Goal: Contribute content: Contribute content

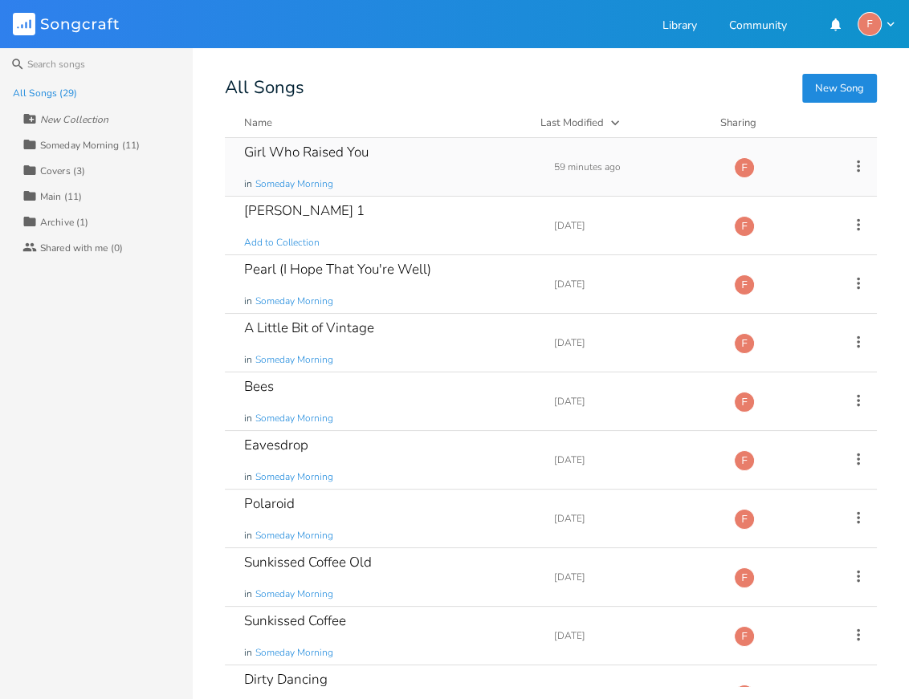
click at [337, 151] on div "Girl Who Raised You" at bounding box center [306, 152] width 124 height 14
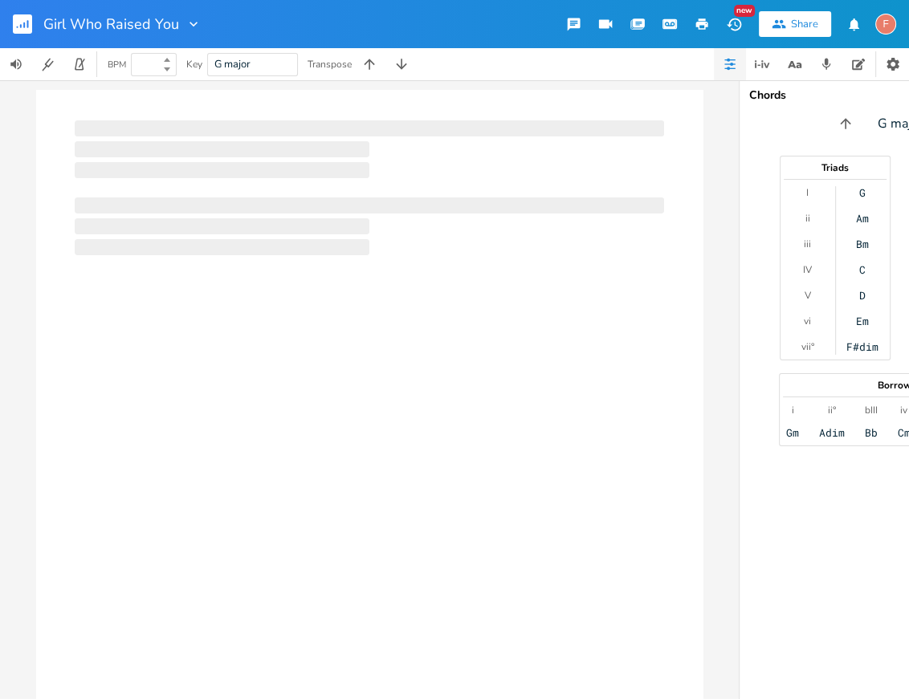
type input "100"
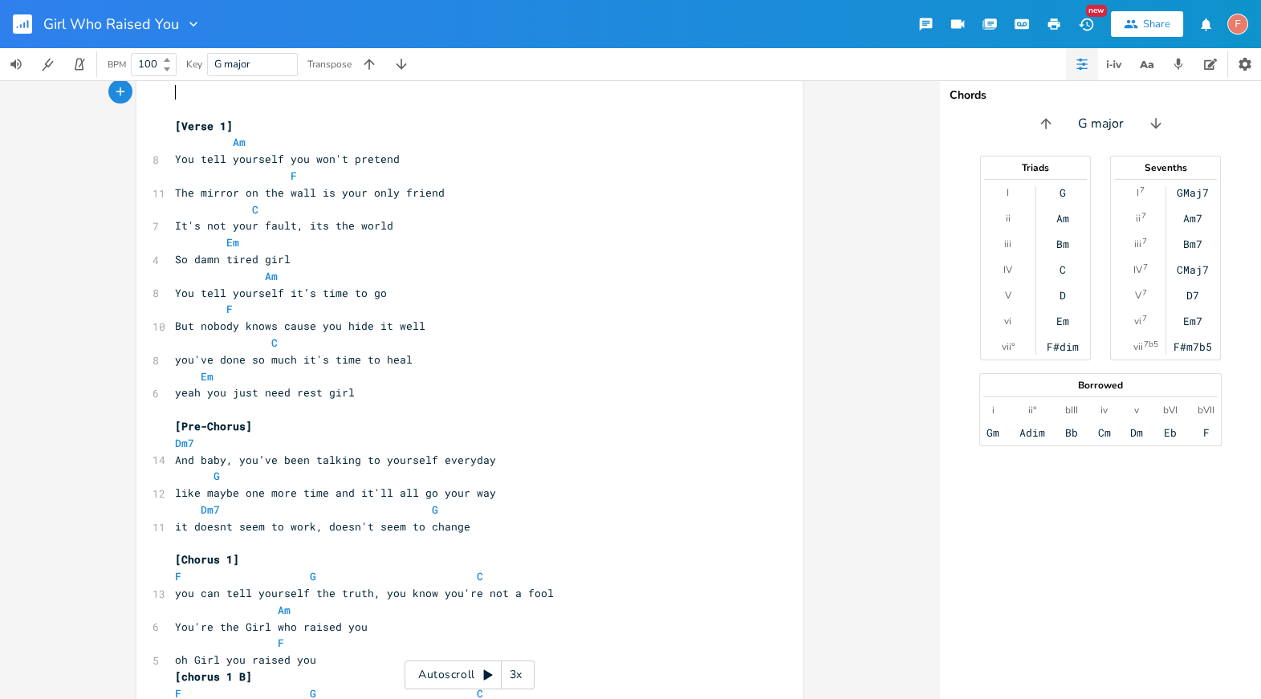
scroll to position [314, 0]
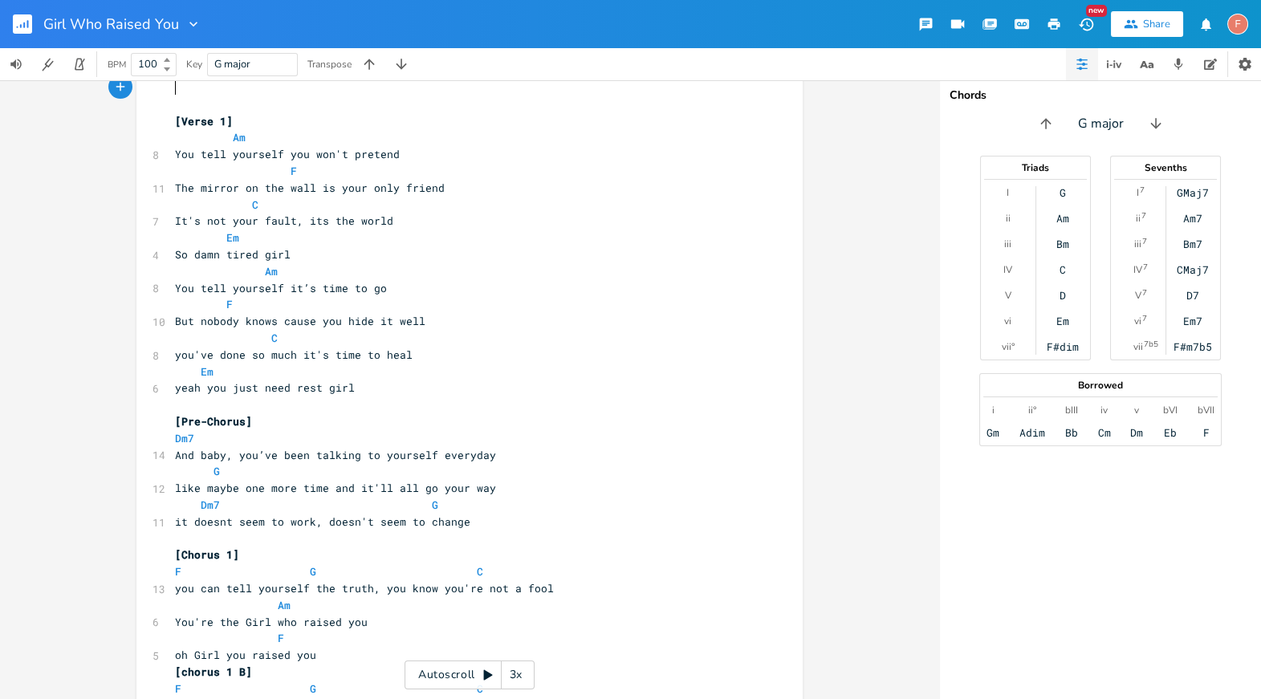
click at [908, 10] on div "New" at bounding box center [1096, 11] width 21 height 12
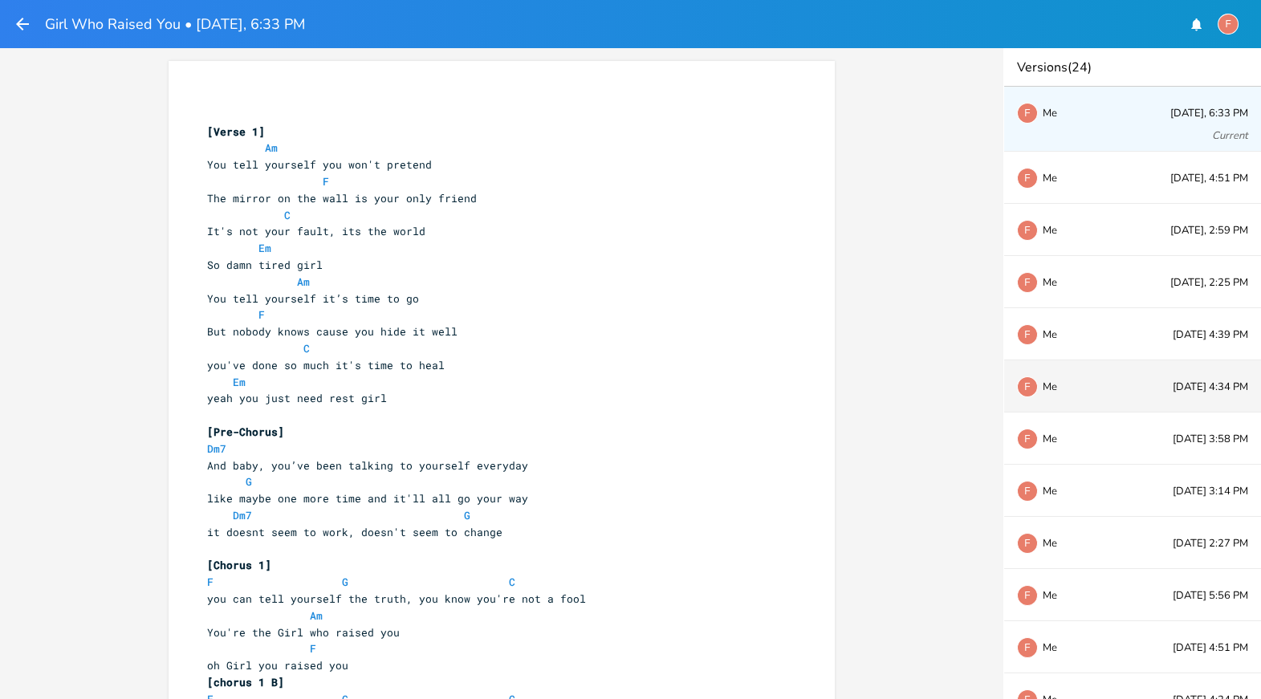
click at [908, 385] on div "F Me" at bounding box center [1070, 386] width 106 height 10
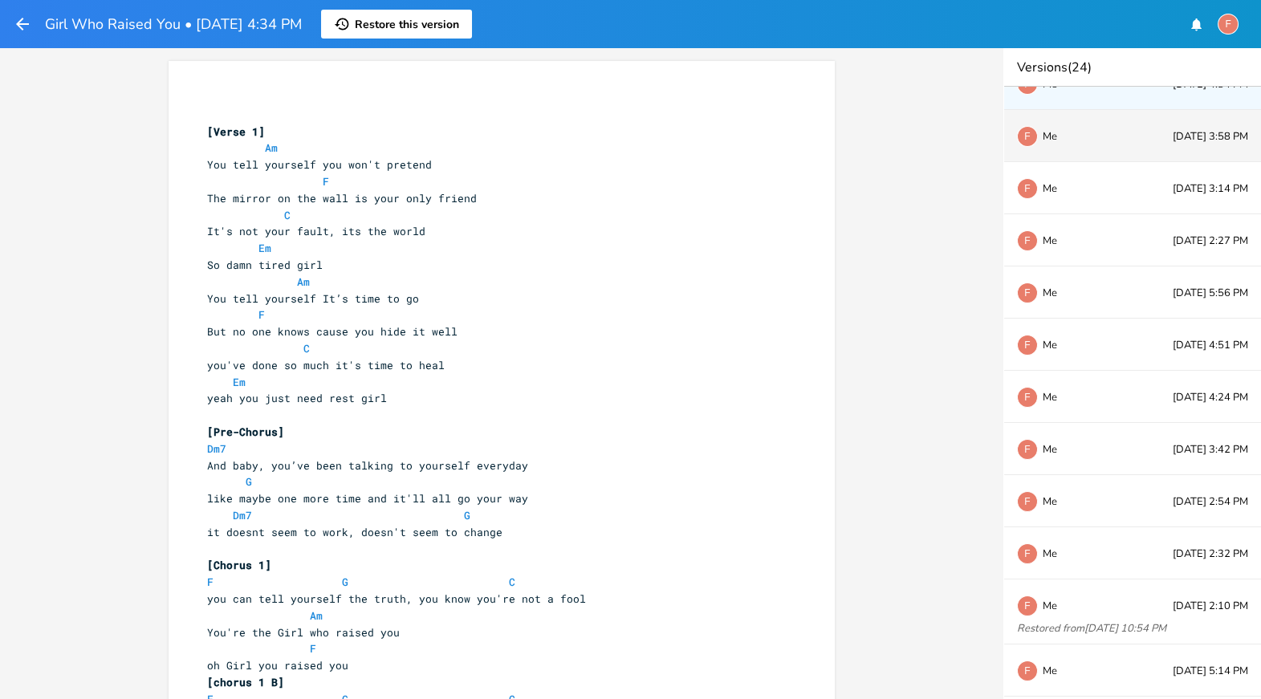
scroll to position [663, 0]
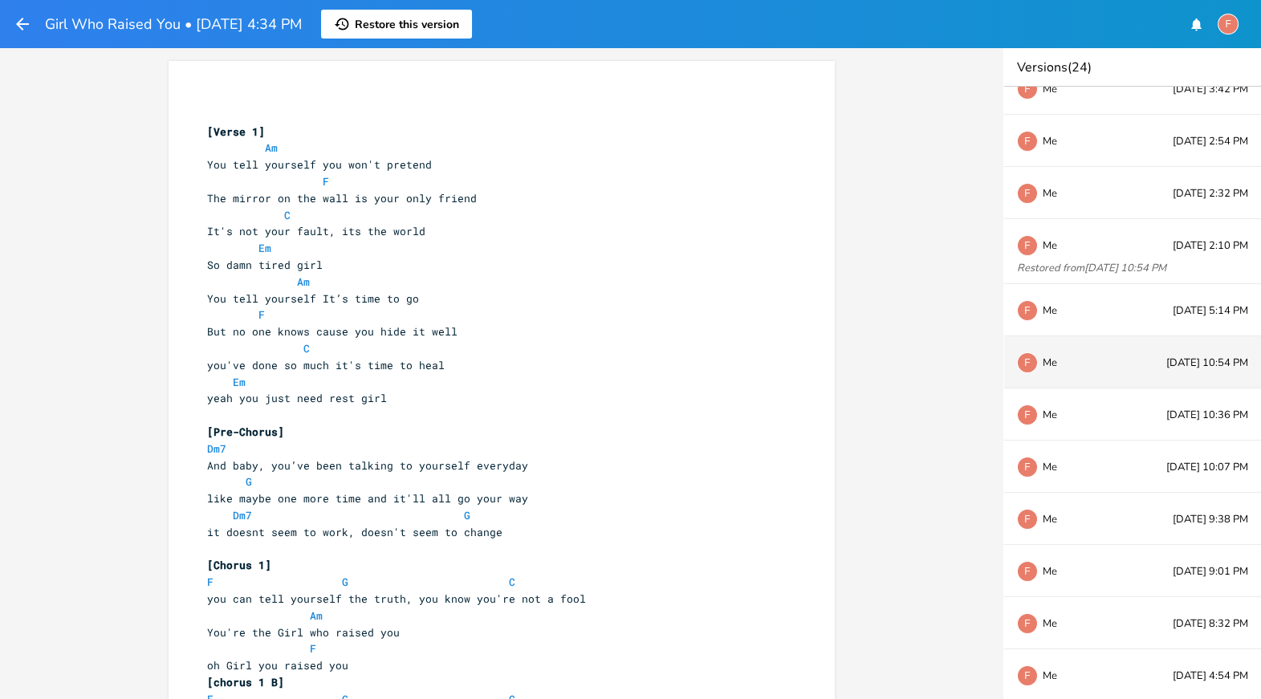
click at [908, 385] on div "F Me [DATE] 10:54 PM" at bounding box center [1132, 362] width 257 height 52
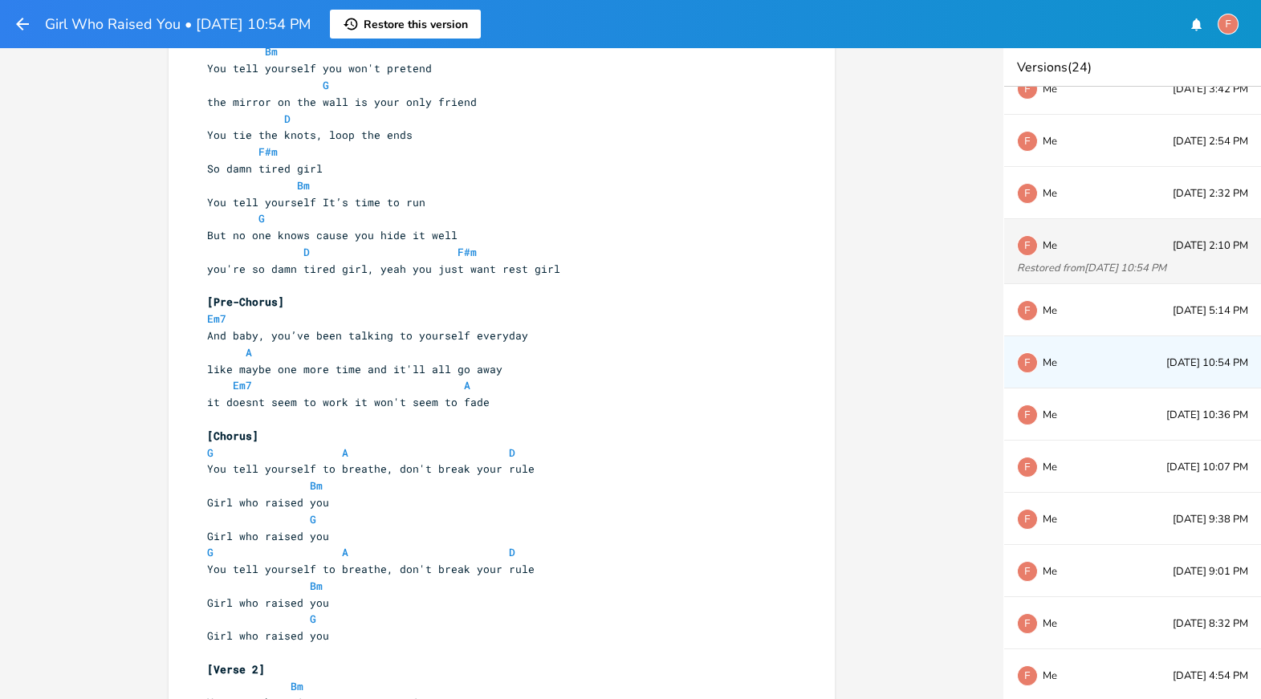
scroll to position [0, 0]
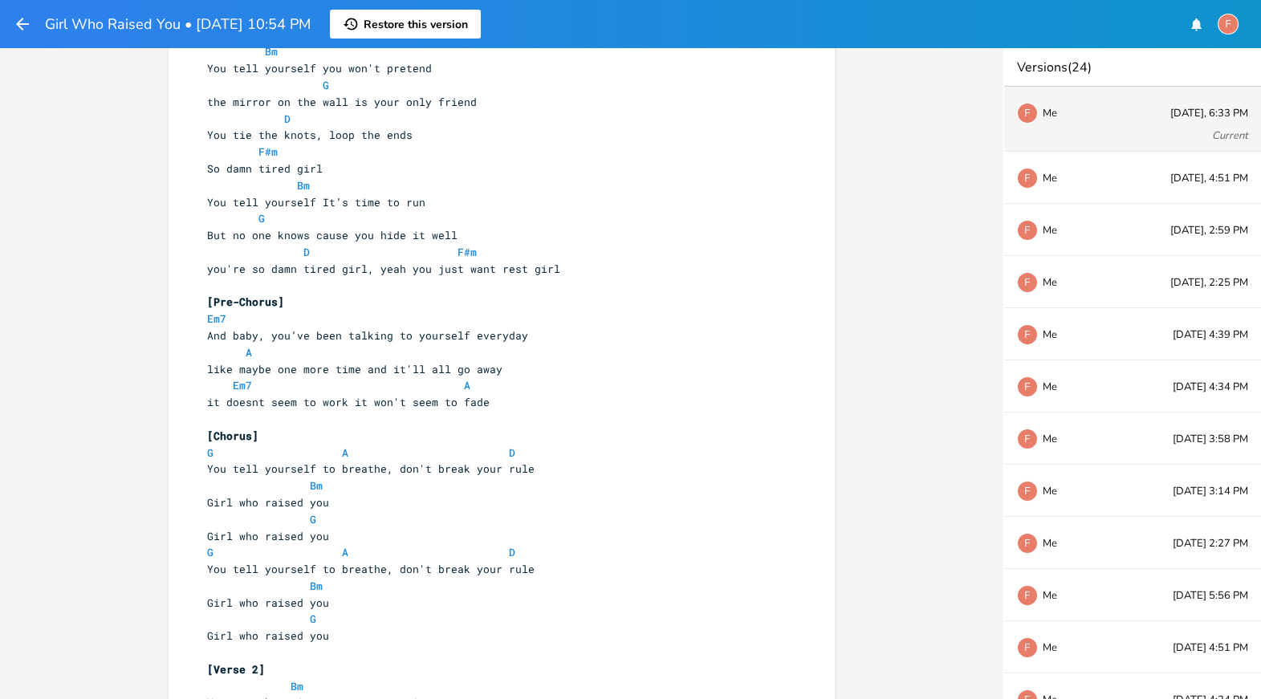
click at [908, 130] on div "F Me [DATE], 6:33 PM Current" at bounding box center [1132, 119] width 257 height 65
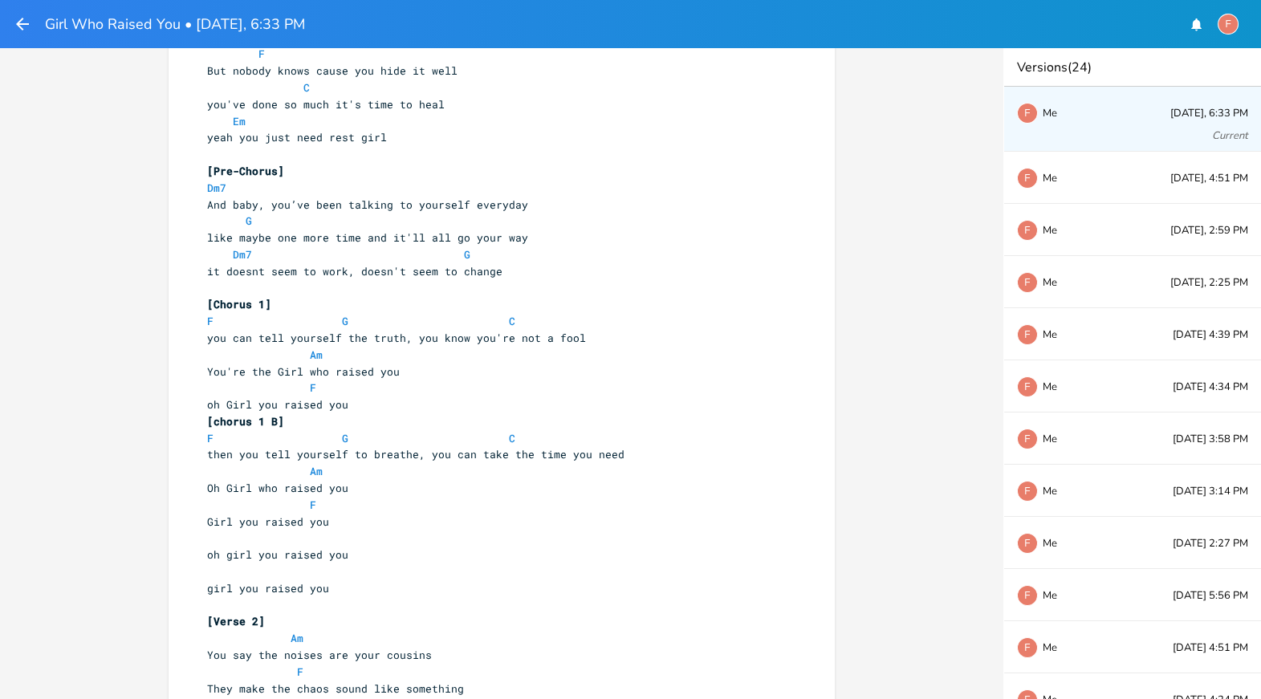
scroll to position [249, 0]
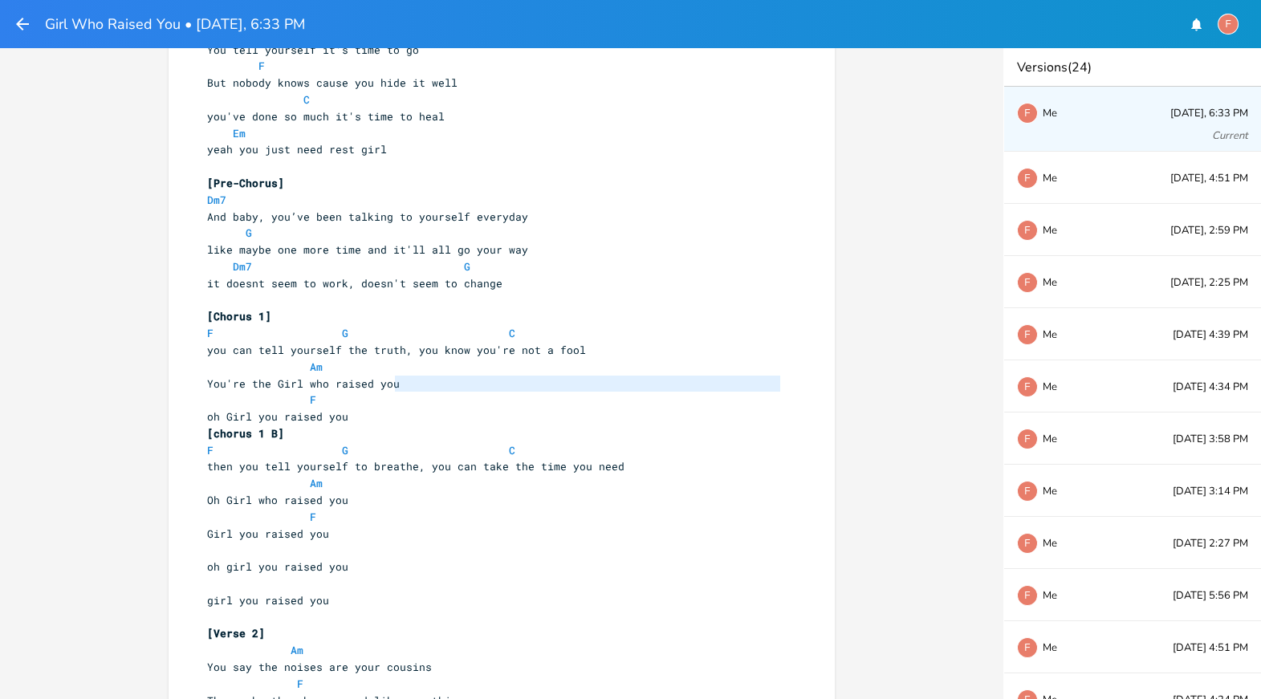
drag, startPoint x: 419, startPoint y: 380, endPoint x: 154, endPoint y: 395, distance: 265.3
click at [154, 395] on div "x ​ ​ [Verse 1] Am You tell yourself you won't pretend F The mirror on the wall…" at bounding box center [501, 373] width 1003 height 651
click at [446, 380] on pre "You're the Girl who raised you" at bounding box center [494, 384] width 580 height 17
click at [457, 385] on pre "You're the Girl who raised you" at bounding box center [494, 384] width 580 height 17
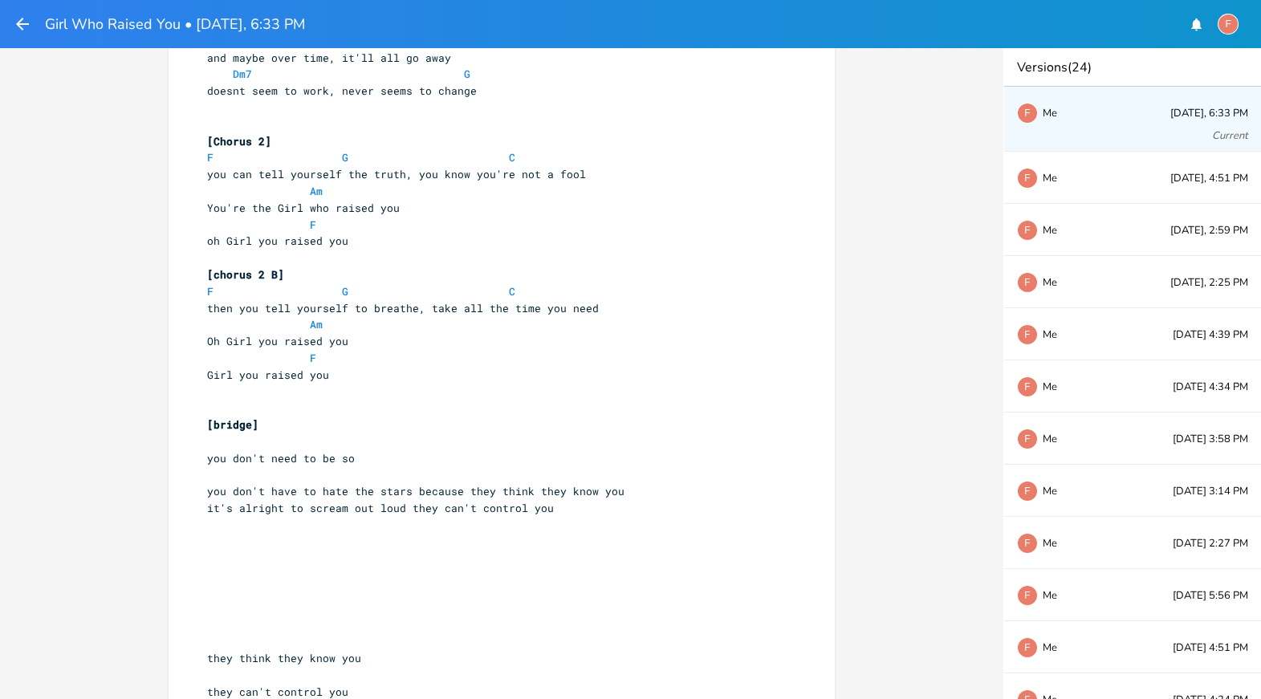
scroll to position [1064, 0]
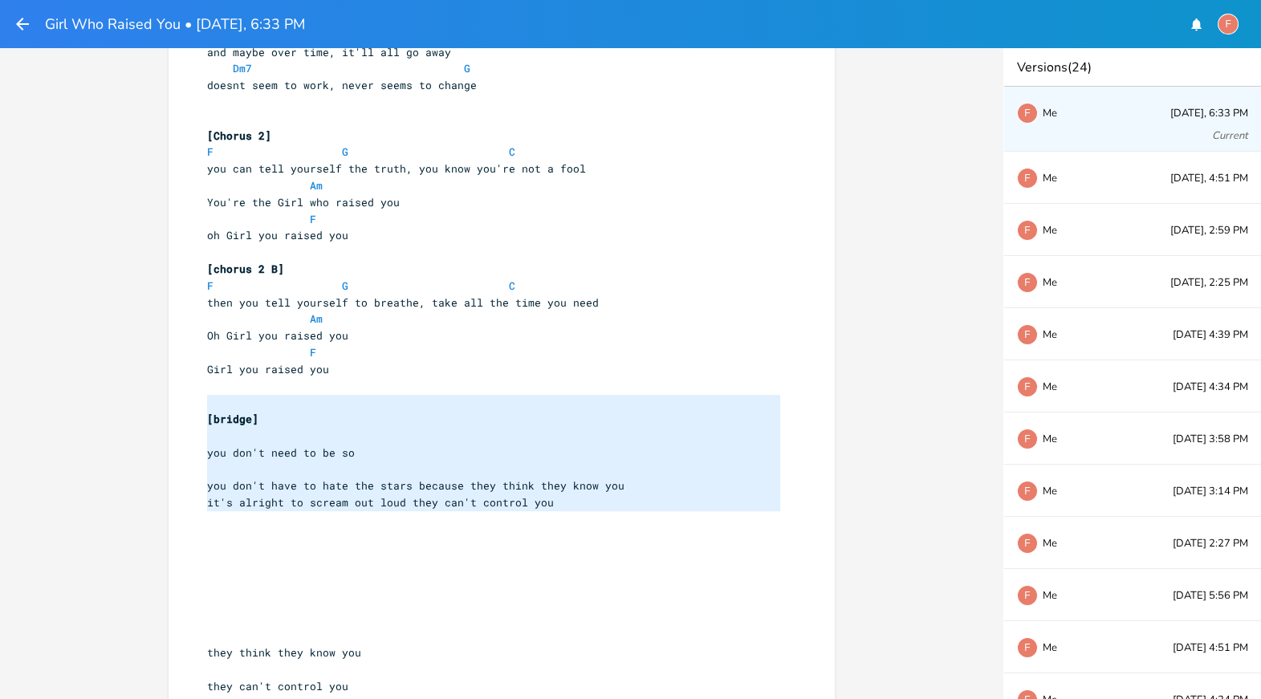
drag, startPoint x: 452, startPoint y: 407, endPoint x: 576, endPoint y: 538, distance: 180.6
click at [576, 538] on div "​ ​ [Verse 1] Am You tell yourself you won't pretend F The mirror on the wall i…" at bounding box center [494, 302] width 580 height 2554
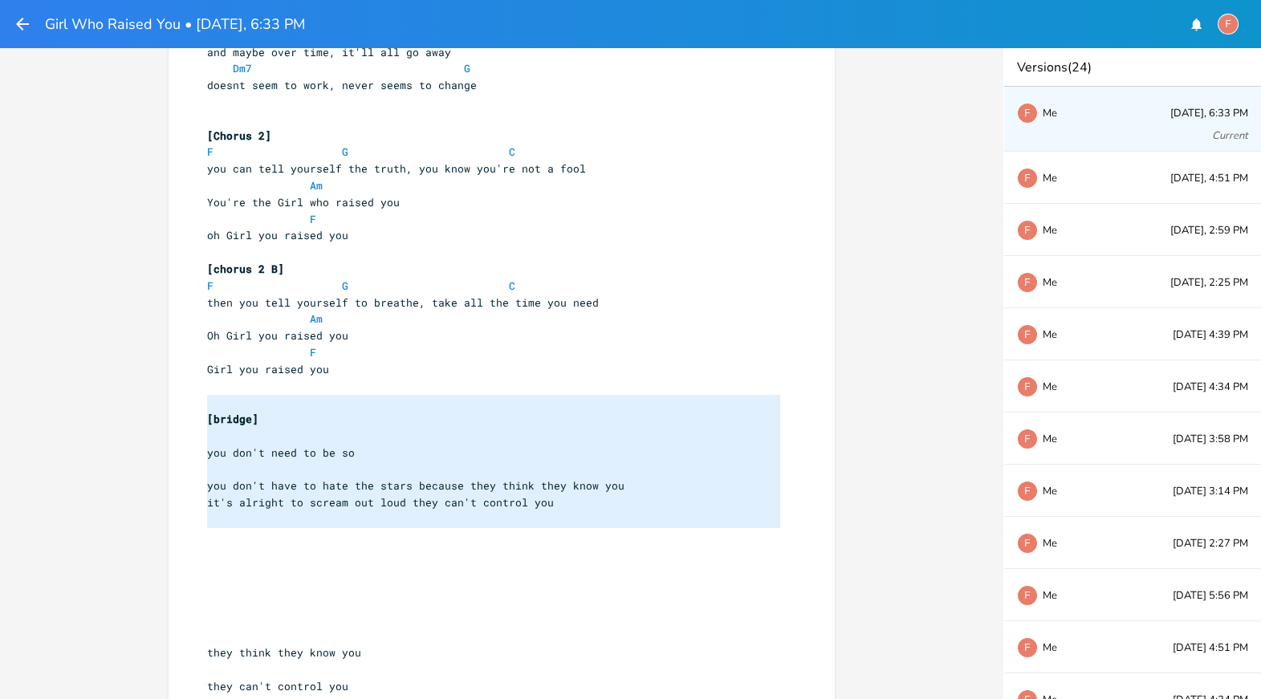
click at [573, 547] on pre "​" at bounding box center [494, 553] width 580 height 17
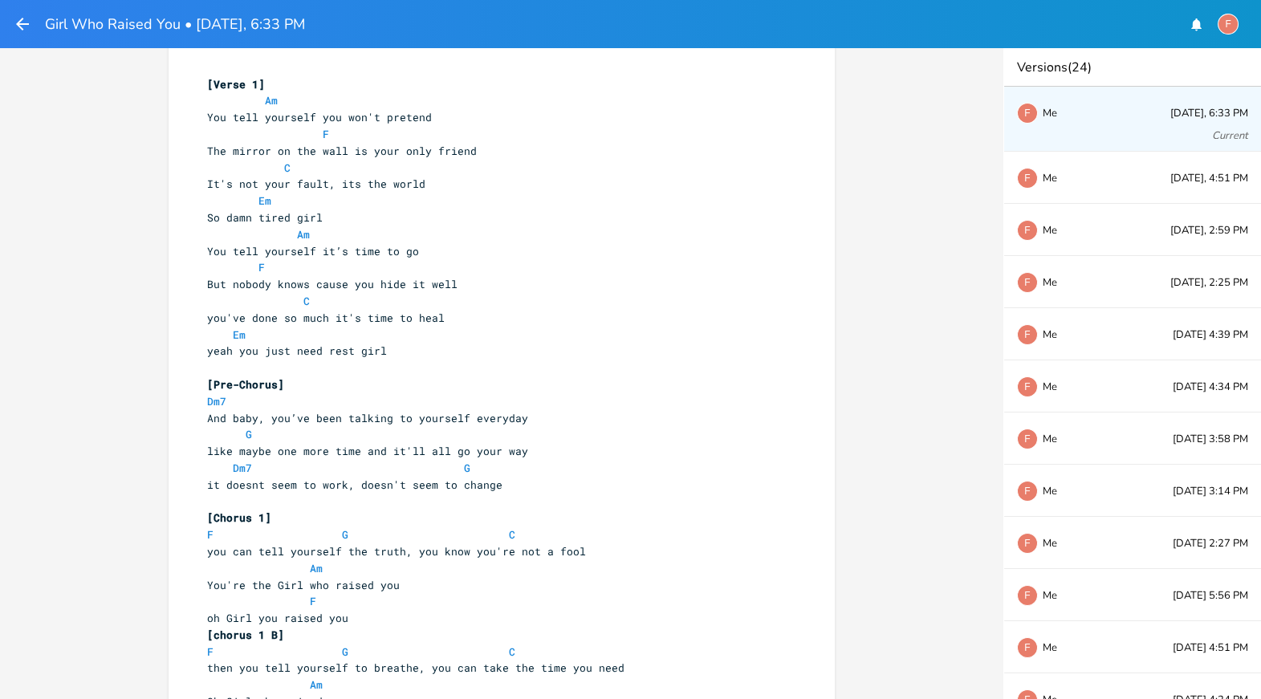
scroll to position [0, 0]
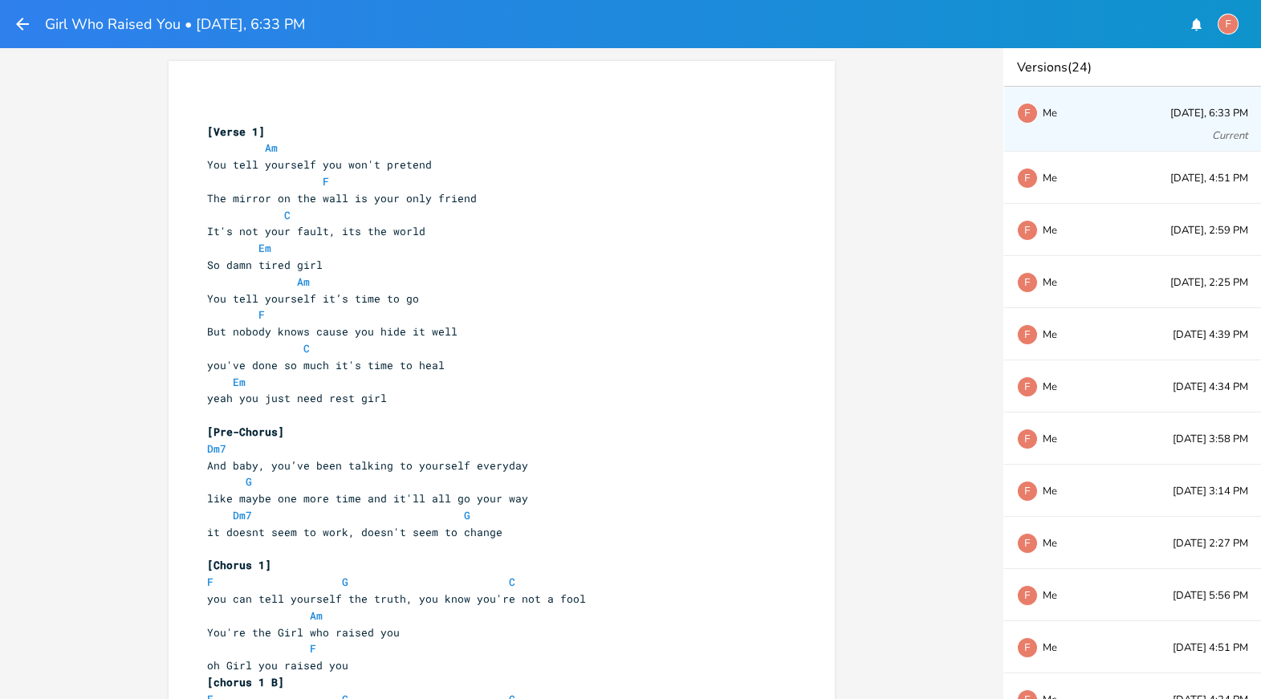
click at [18, 12] on button "button" at bounding box center [22, 24] width 19 height 29
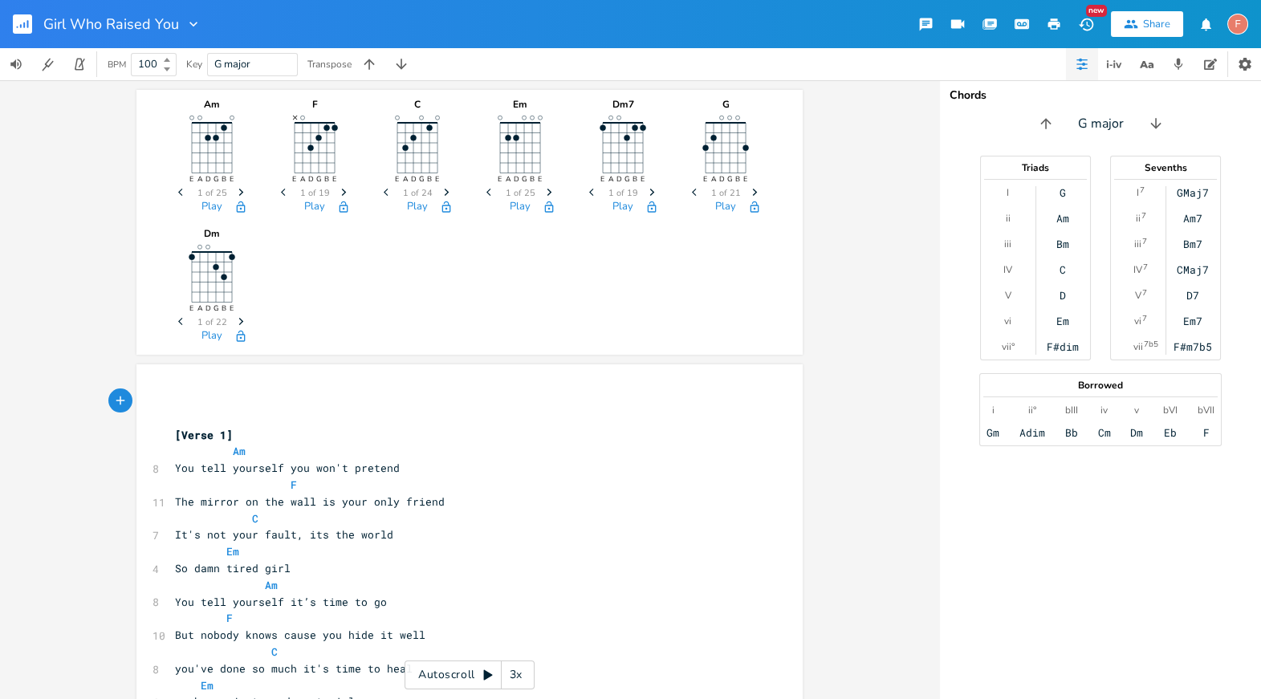
click at [22, 18] on rect "button" at bounding box center [22, 23] width 19 height 19
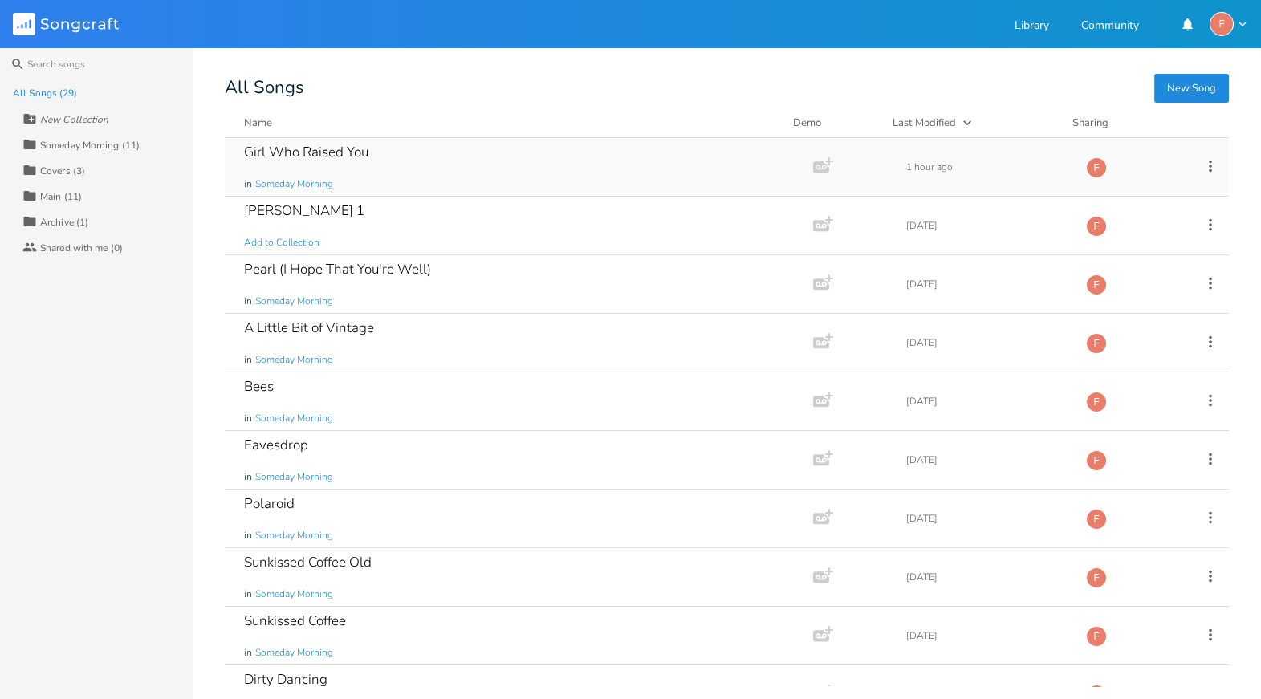
click at [908, 166] on icon at bounding box center [1211, 166] width 18 height 18
click at [908, 212] on span "Duplicate Make a Copy" at bounding box center [1113, 217] width 71 height 11
click at [908, 161] on icon at bounding box center [1210, 166] width 3 height 12
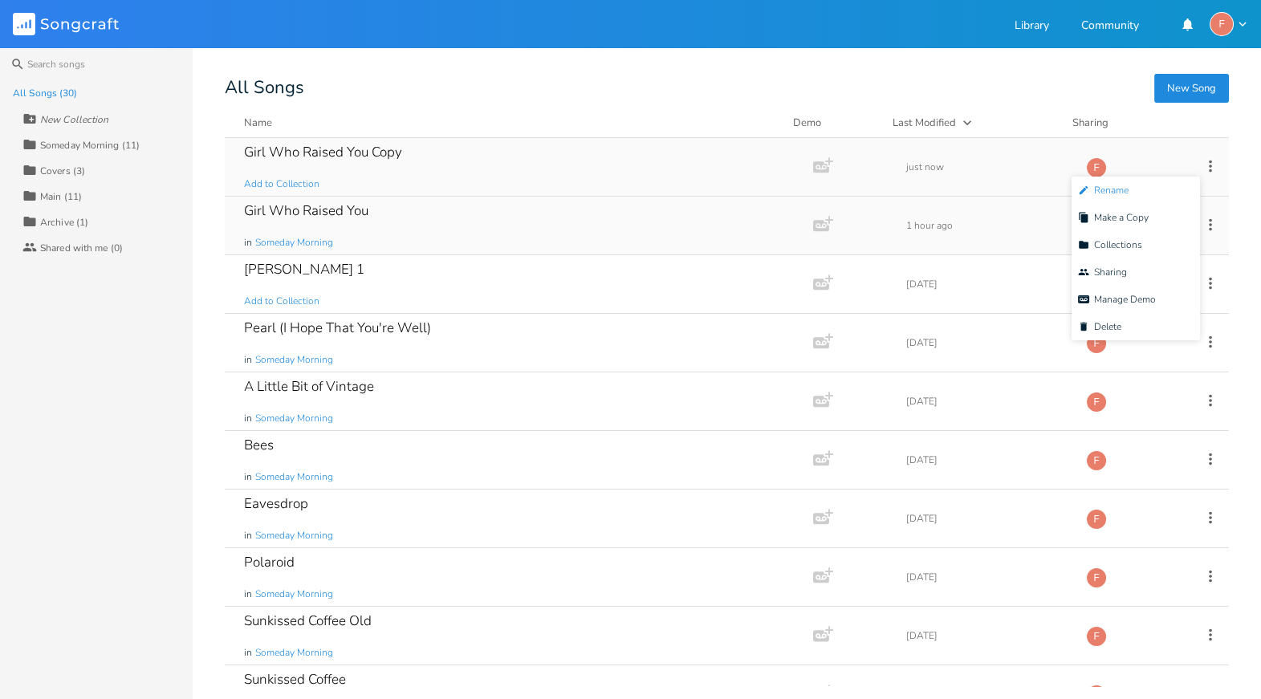
click at [908, 195] on li "Edit Rename" at bounding box center [1136, 190] width 128 height 27
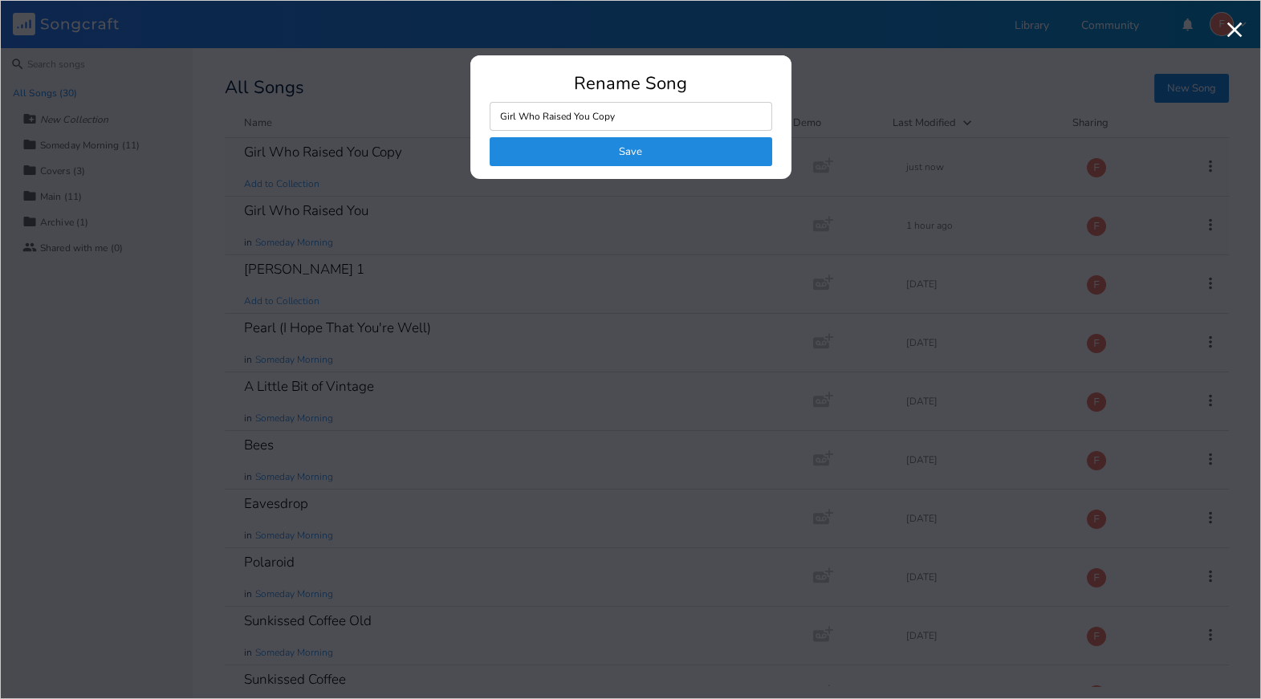
click at [636, 116] on input "Girl Who Raised You Copy" at bounding box center [631, 116] width 283 height 29
type input "Girl Who Raised You Dm7"
click at [637, 153] on button "Save" at bounding box center [631, 151] width 283 height 29
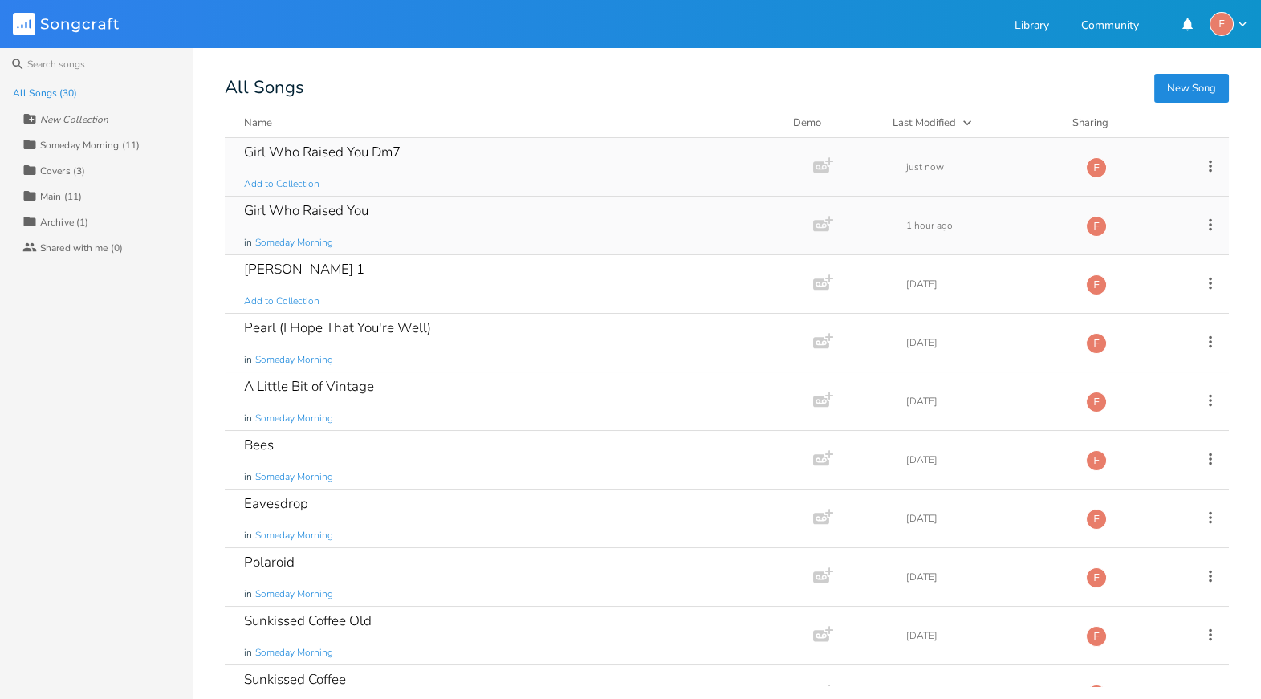
click at [303, 139] on div "Girl Who Raised You Dm7 Add to Collection" at bounding box center [515, 167] width 543 height 58
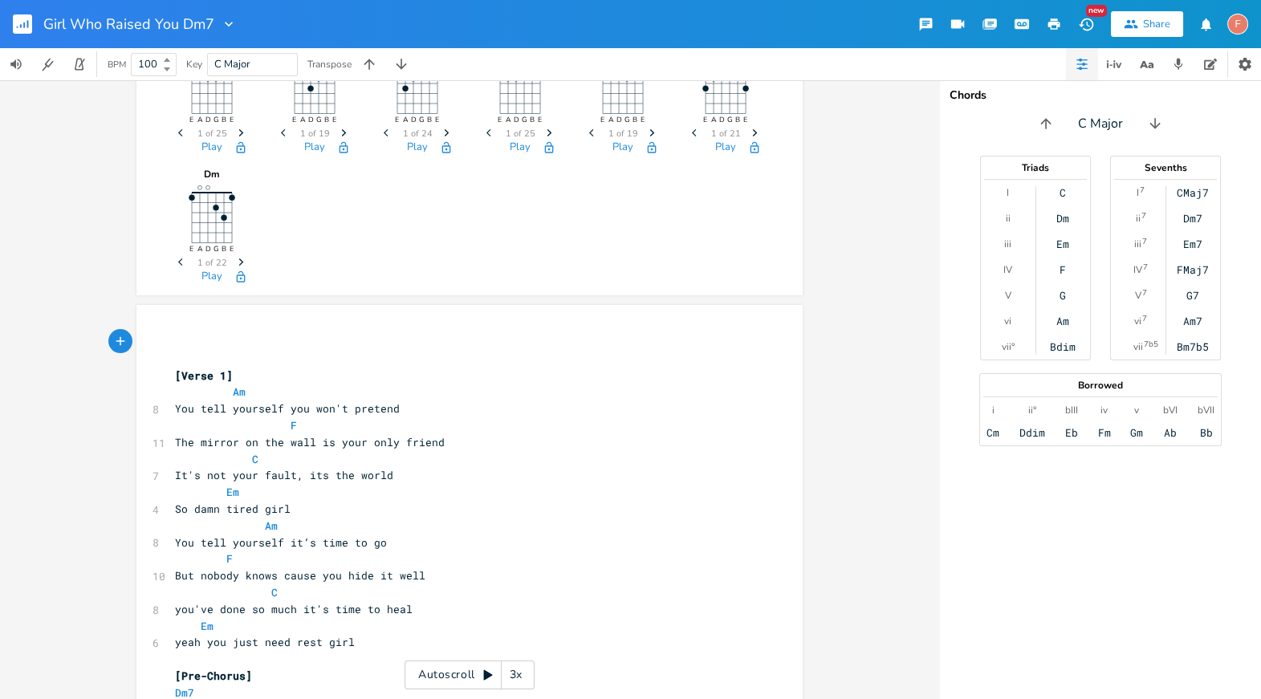
scroll to position [103, 0]
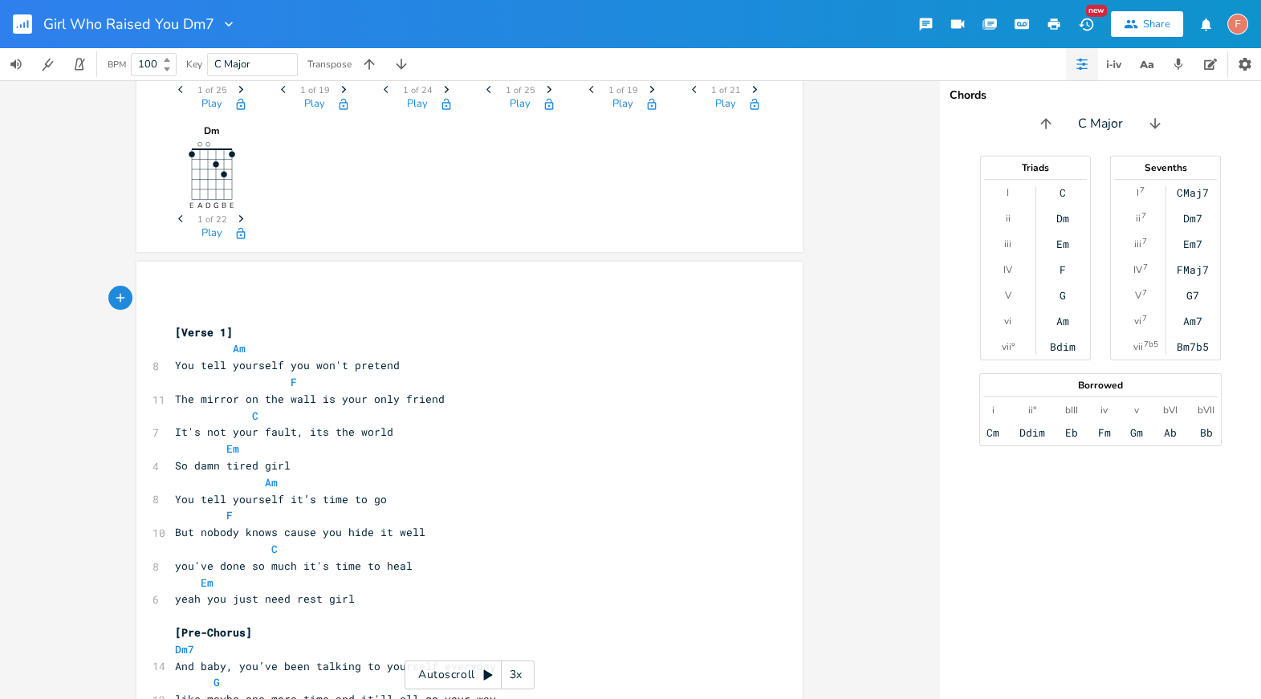
click at [259, 341] on pre "Am" at bounding box center [462, 348] width 580 height 17
type textarea "d"
type textarea "Dm7"
click at [427, 400] on span "The mirror on the wall is your only friend" at bounding box center [310, 399] width 270 height 14
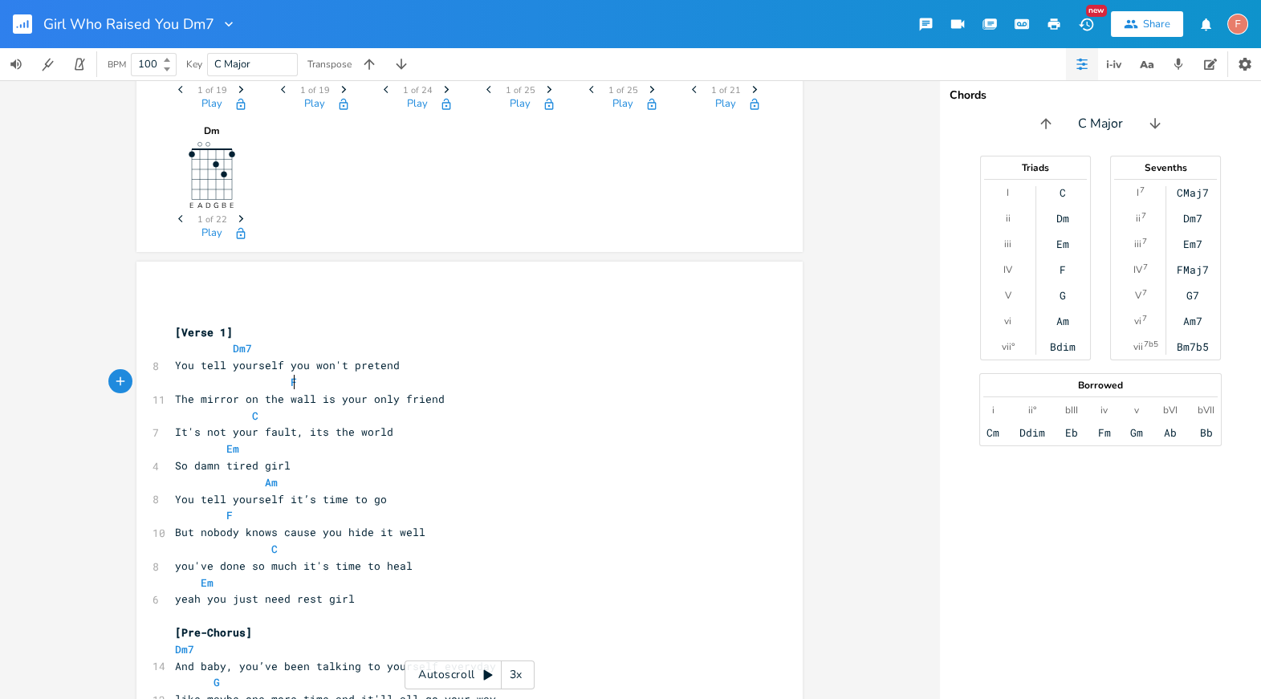
click at [401, 384] on pre "F" at bounding box center [462, 382] width 580 height 17
type textarea "/"
type textarea "/g"
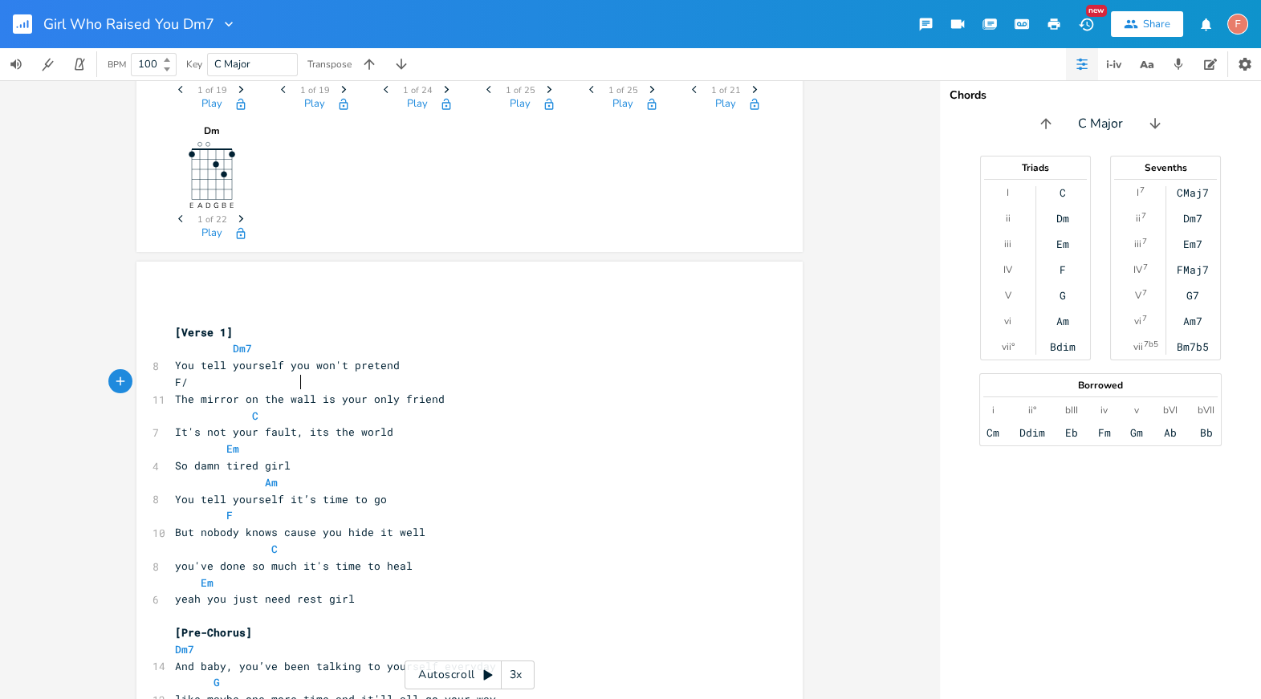
scroll to position [0, 7]
type textarea "G"
click at [357, 417] on pre "C" at bounding box center [462, 416] width 580 height 17
click at [327, 450] on pre "Em" at bounding box center [462, 449] width 580 height 17
type textarea "Am"
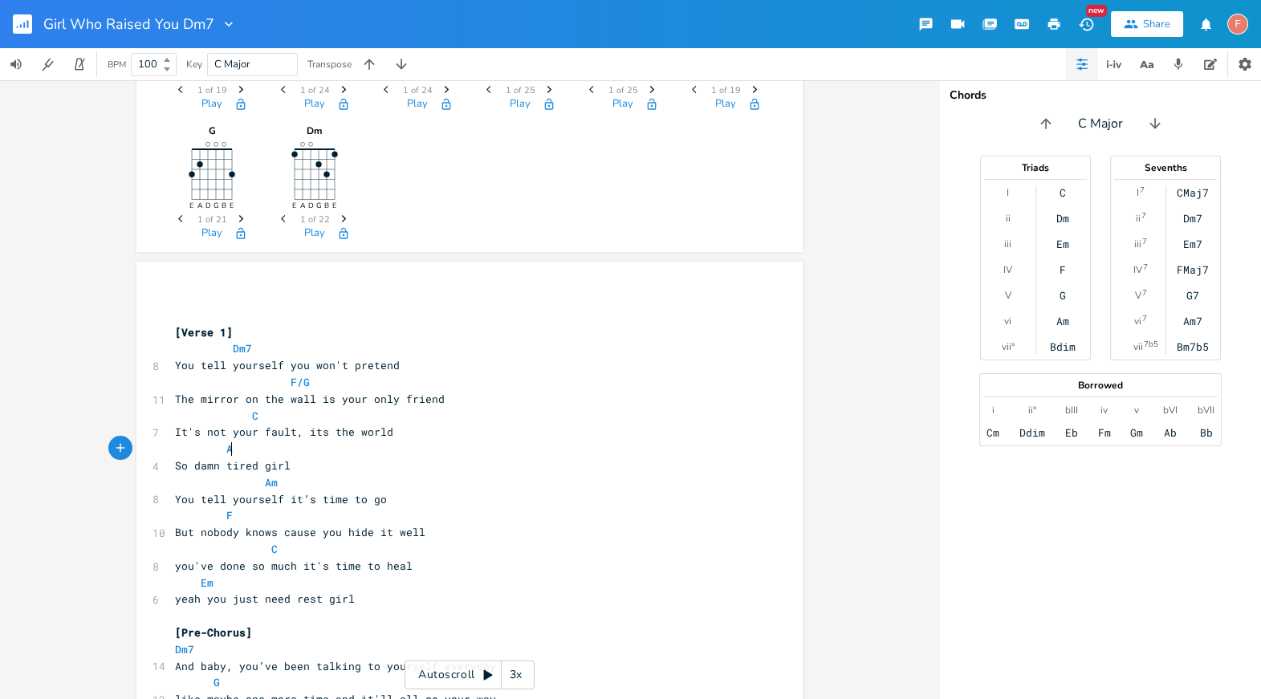
scroll to position [0, 16]
click at [417, 480] on pre "Am" at bounding box center [462, 482] width 580 height 17
type textarea "Dm7"
click at [387, 523] on pre "F" at bounding box center [462, 515] width 580 height 17
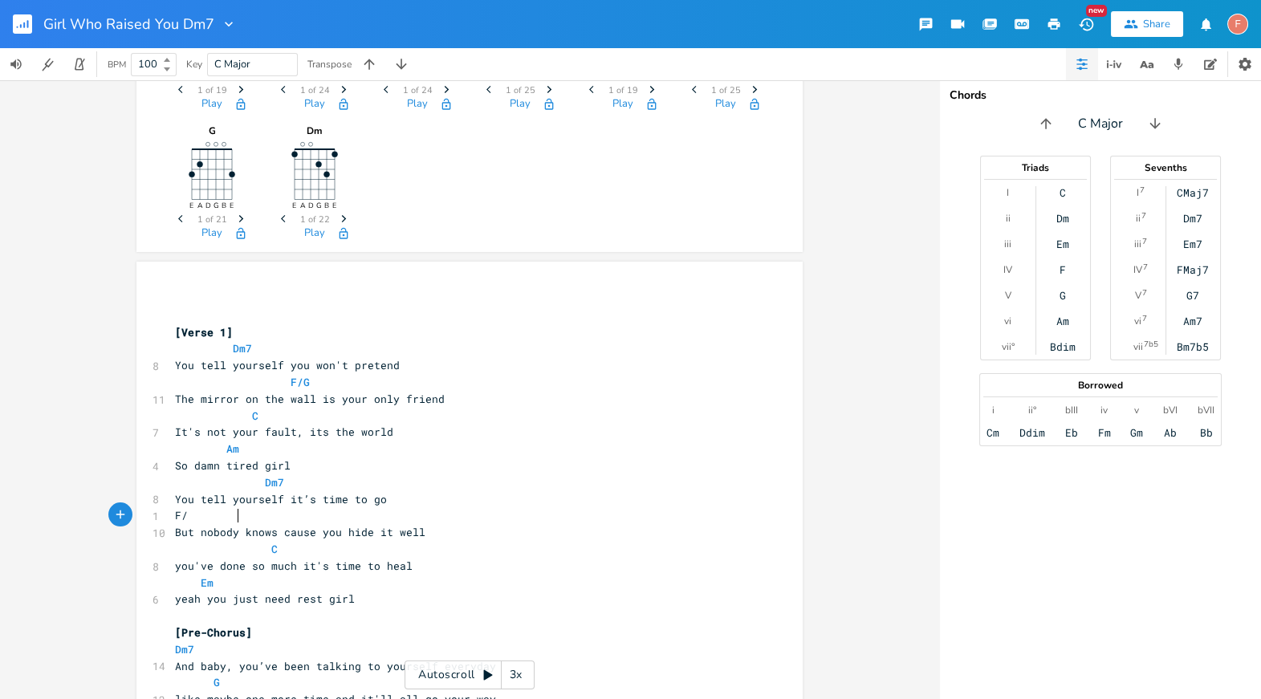
type textarea "/G"
click at [372, 548] on pre "C" at bounding box center [462, 549] width 580 height 17
click at [317, 593] on span "yeah you just need rest girl" at bounding box center [265, 599] width 180 height 14
click at [307, 588] on pre "Em" at bounding box center [462, 583] width 580 height 17
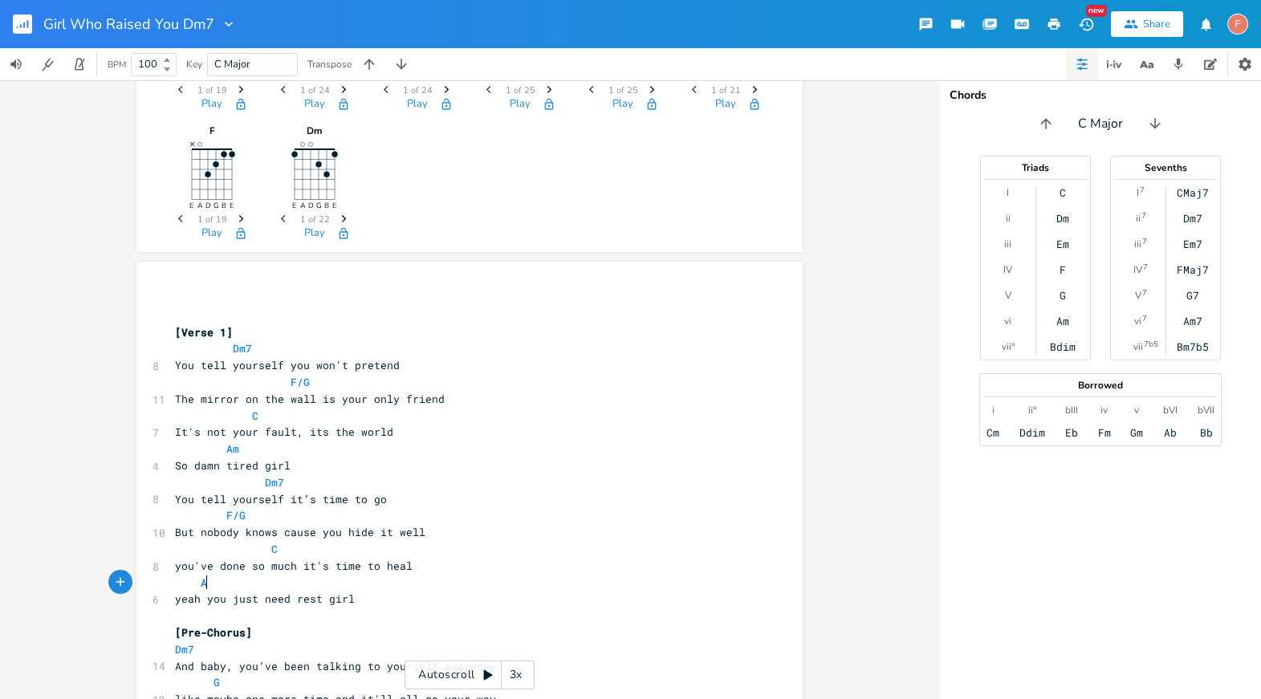
type textarea "Ab"
type textarea "m"
click at [424, 466] on pre "So damn tired girl" at bounding box center [462, 466] width 580 height 17
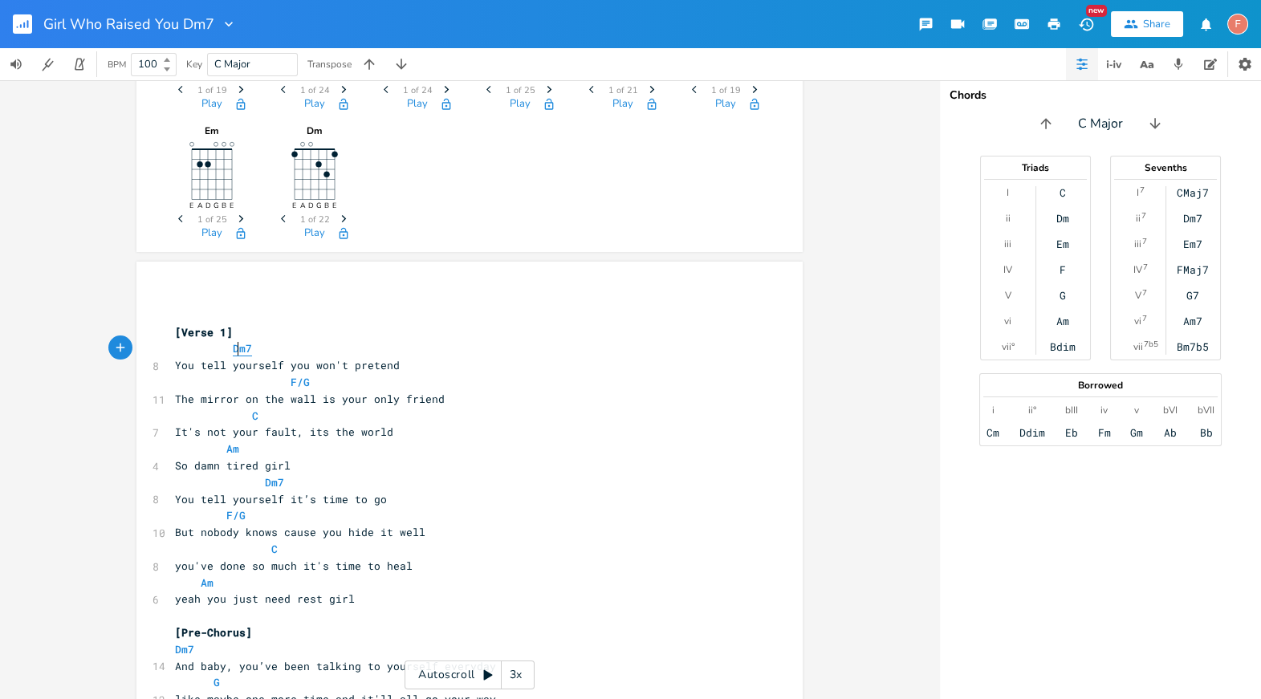
click at [234, 346] on span "Dm7" at bounding box center [242, 348] width 19 height 15
click at [478, 395] on pre "The mirror on the wall is your only friend" at bounding box center [462, 399] width 580 height 17
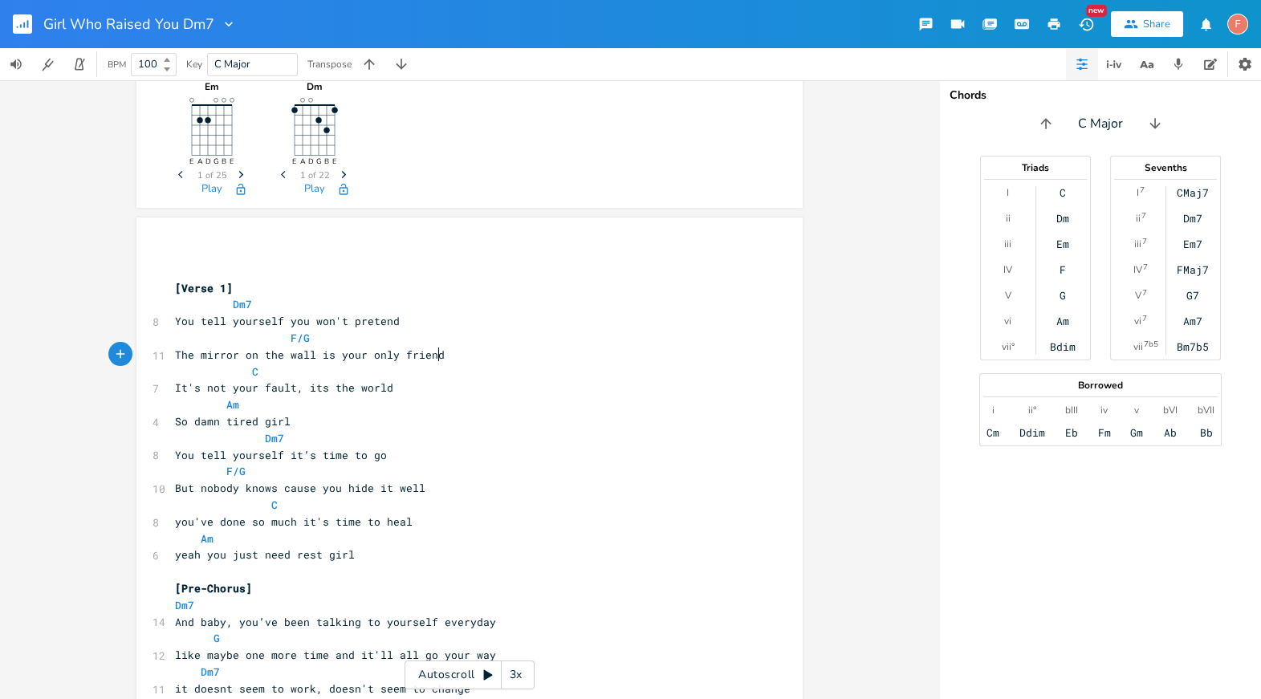
scroll to position [164, 0]
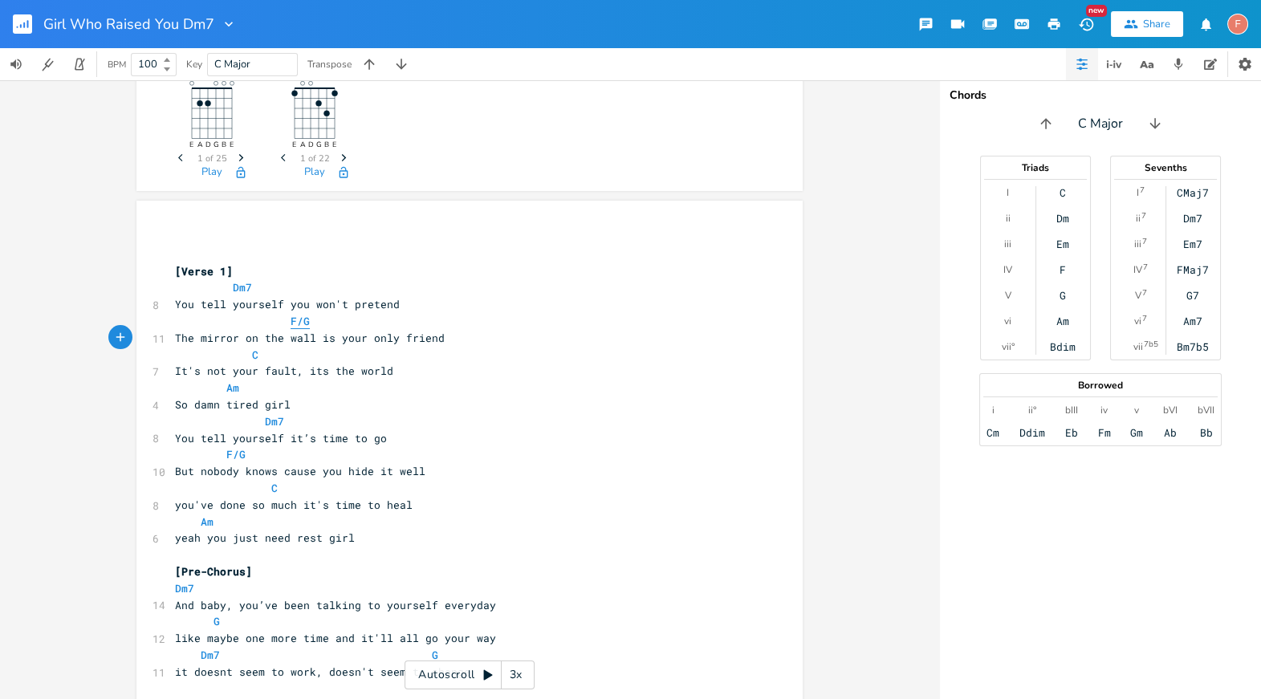
click at [292, 315] on span "F/G" at bounding box center [300, 321] width 19 height 15
click at [389, 331] on span "The mirror on the wall is your only friend" at bounding box center [310, 338] width 270 height 14
click at [351, 318] on pre "F/G" at bounding box center [462, 321] width 580 height 17
click at [279, 292] on pre "Dm7" at bounding box center [462, 287] width 580 height 17
click at [238, 290] on span "Dm7" at bounding box center [242, 287] width 19 height 15
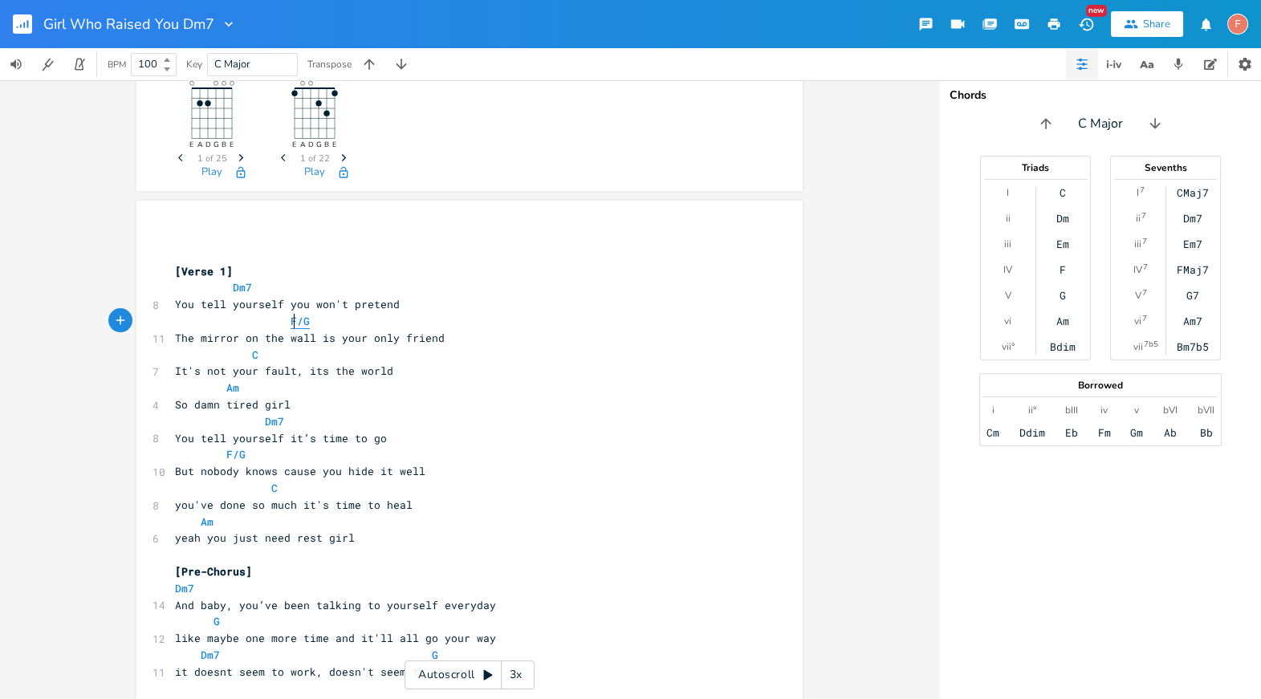
click at [291, 323] on span "F/G" at bounding box center [300, 321] width 19 height 15
click at [311, 334] on span "The mirror on the wall is your only friend" at bounding box center [310, 338] width 270 height 14
click at [291, 317] on span "F/G" at bounding box center [300, 321] width 19 height 15
click at [333, 339] on span "The mirror on the wall is your only friend" at bounding box center [310, 338] width 270 height 14
click at [458, 340] on pre "The mirror on the wall is your only friend" at bounding box center [462, 338] width 580 height 17
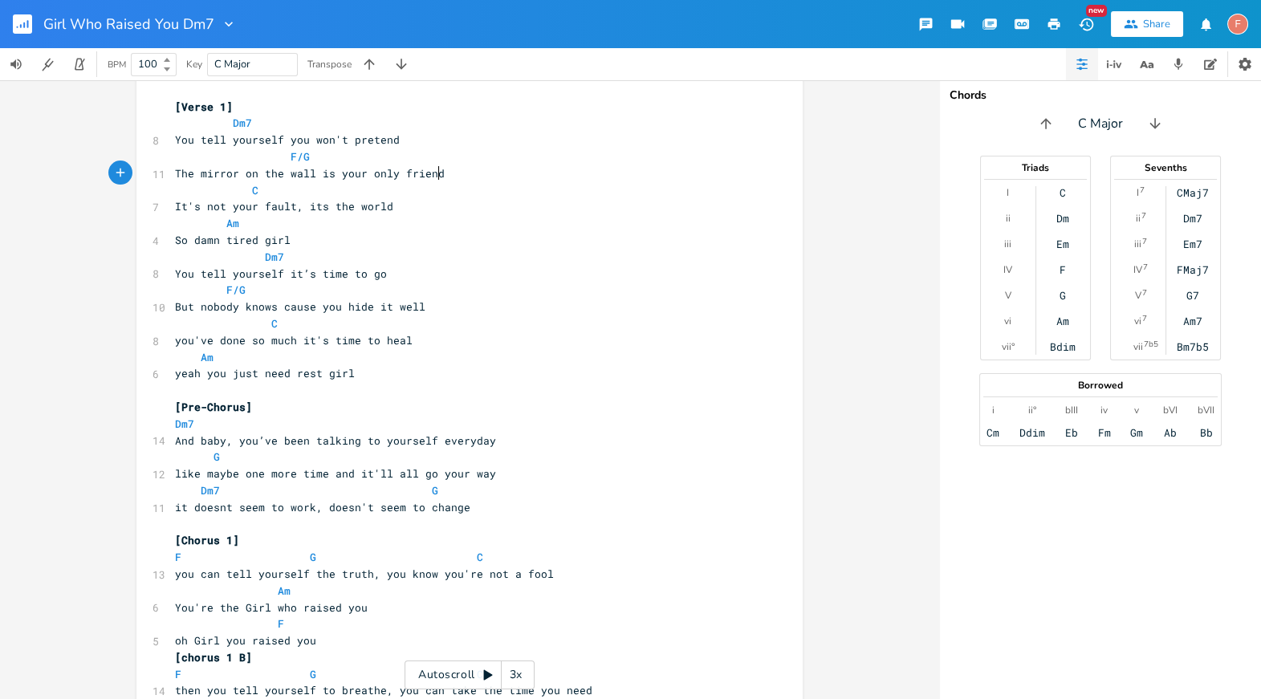
scroll to position [328, 0]
click at [230, 424] on pre "Dm7" at bounding box center [462, 425] width 580 height 17
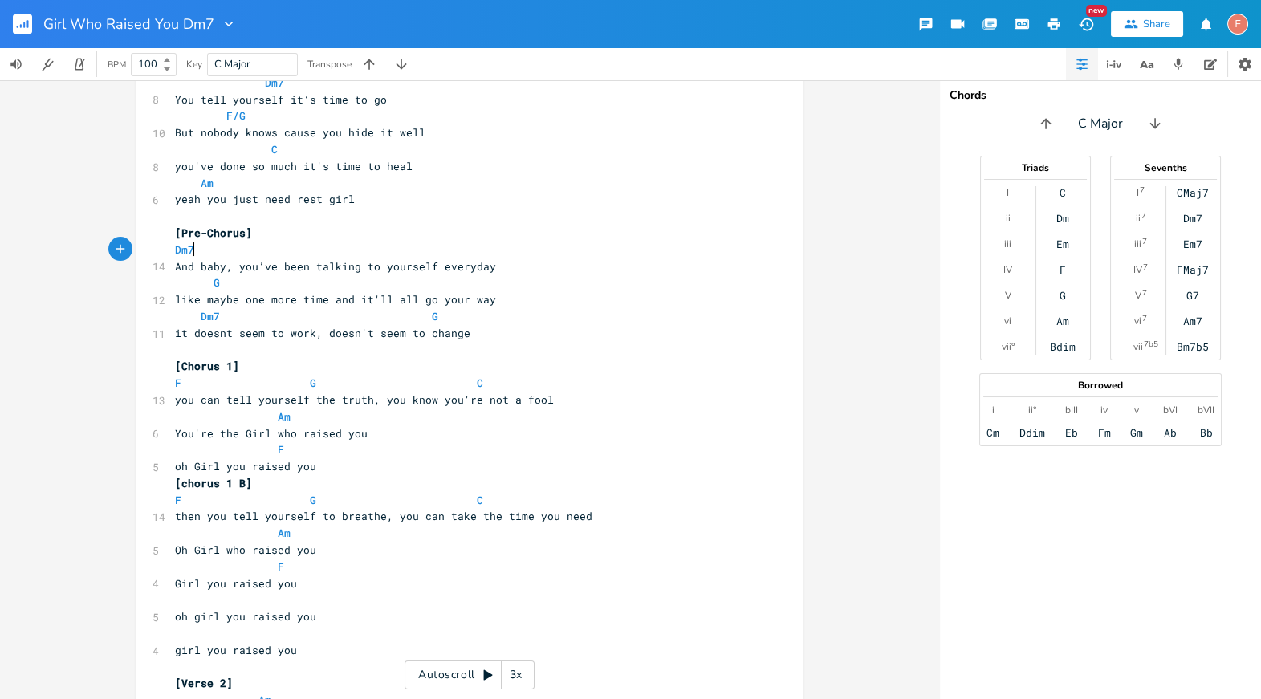
scroll to position [507, 0]
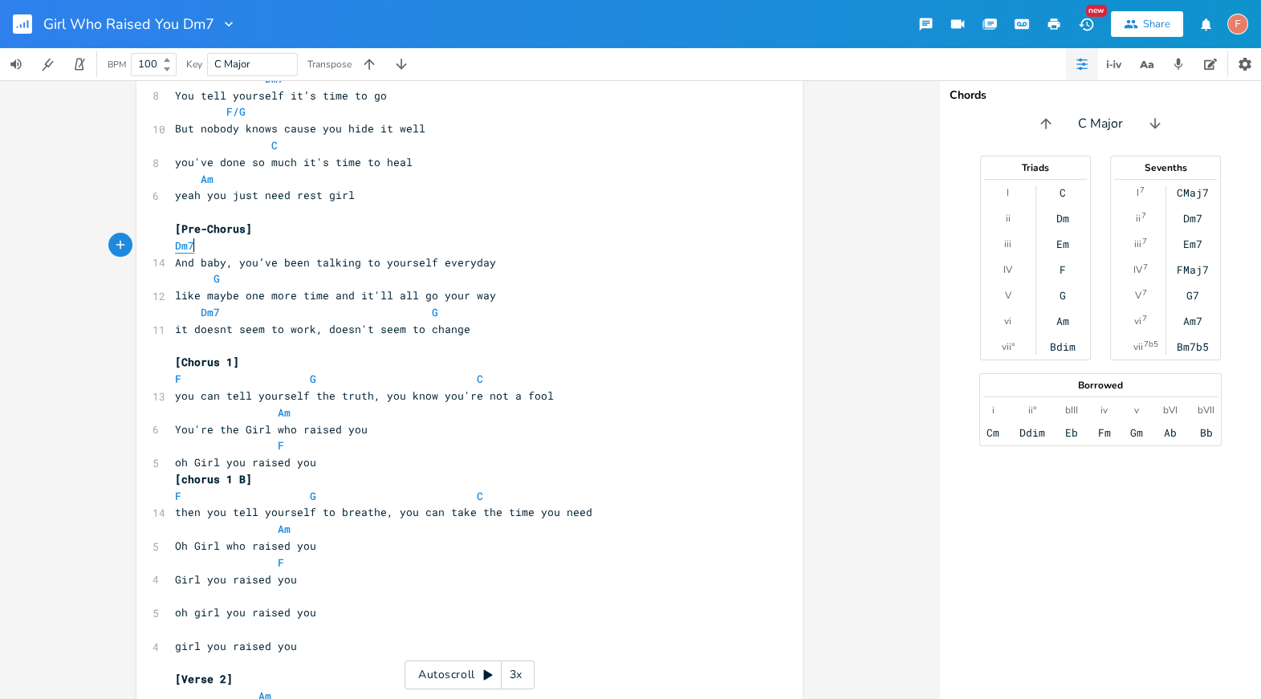
click at [181, 242] on span "Dm7" at bounding box center [184, 245] width 19 height 15
click at [278, 258] on span "And baby, you’ve been talking to yourself everyday" at bounding box center [335, 262] width 321 height 14
click at [516, 267] on pre "And baby, you’ve been talking to yourself everyday" at bounding box center [462, 262] width 580 height 17
click at [311, 377] on span "F G C" at bounding box center [329, 379] width 308 height 14
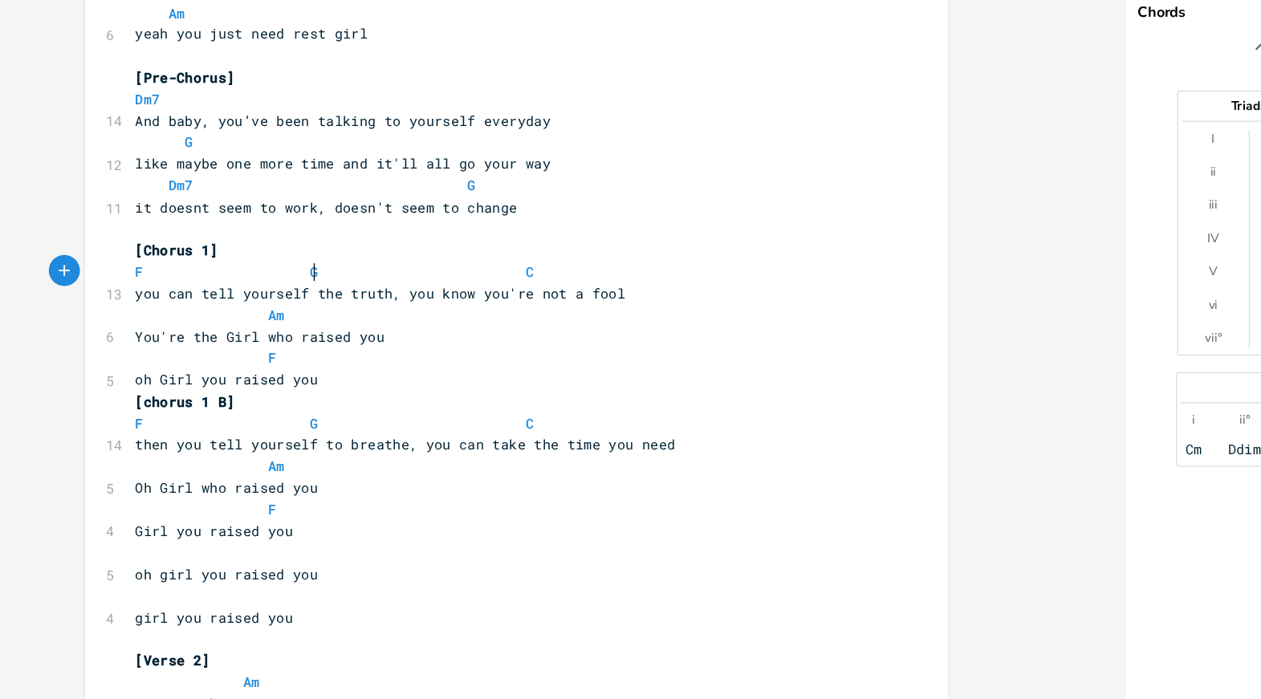
scroll to position [597, 0]
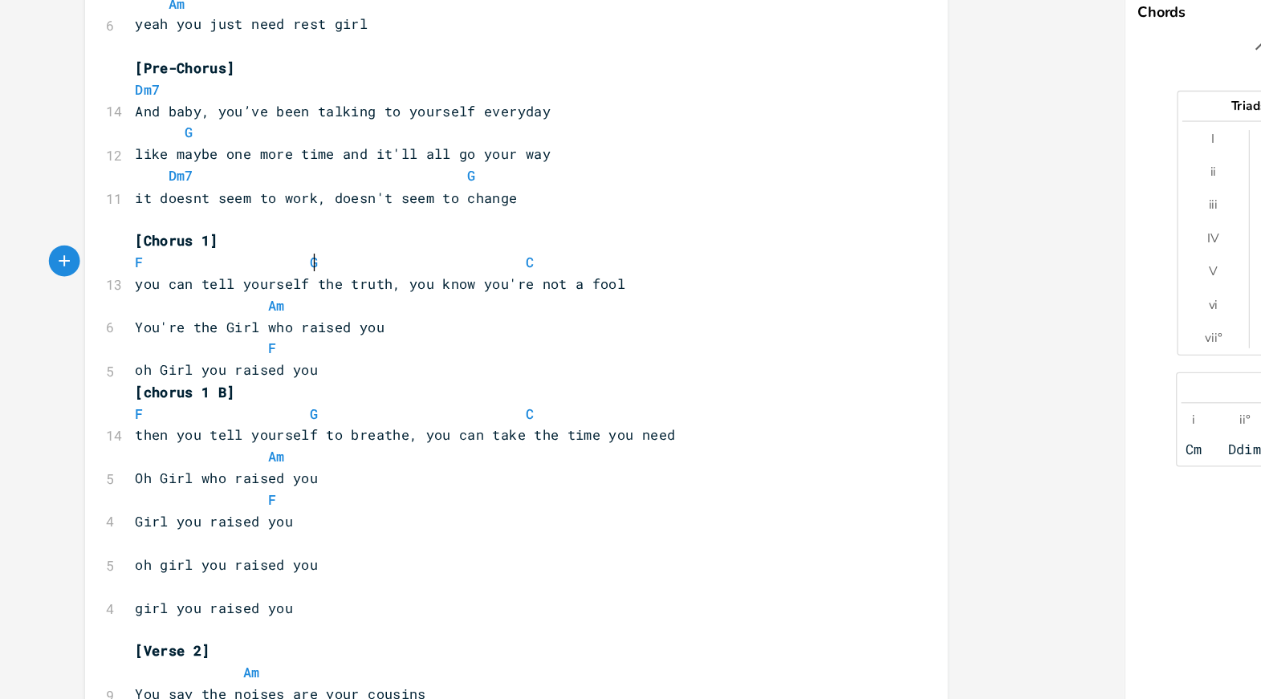
click at [204, 413] on pre "then you tell yourself to breathe, you can take the time you need" at bounding box center [462, 421] width 580 height 17
type textarea "F"
click at [175, 407] on span "F" at bounding box center [178, 405] width 6 height 15
click at [429, 424] on span "then you tell yourself to breathe, you can take the time you need" at bounding box center [383, 421] width 417 height 14
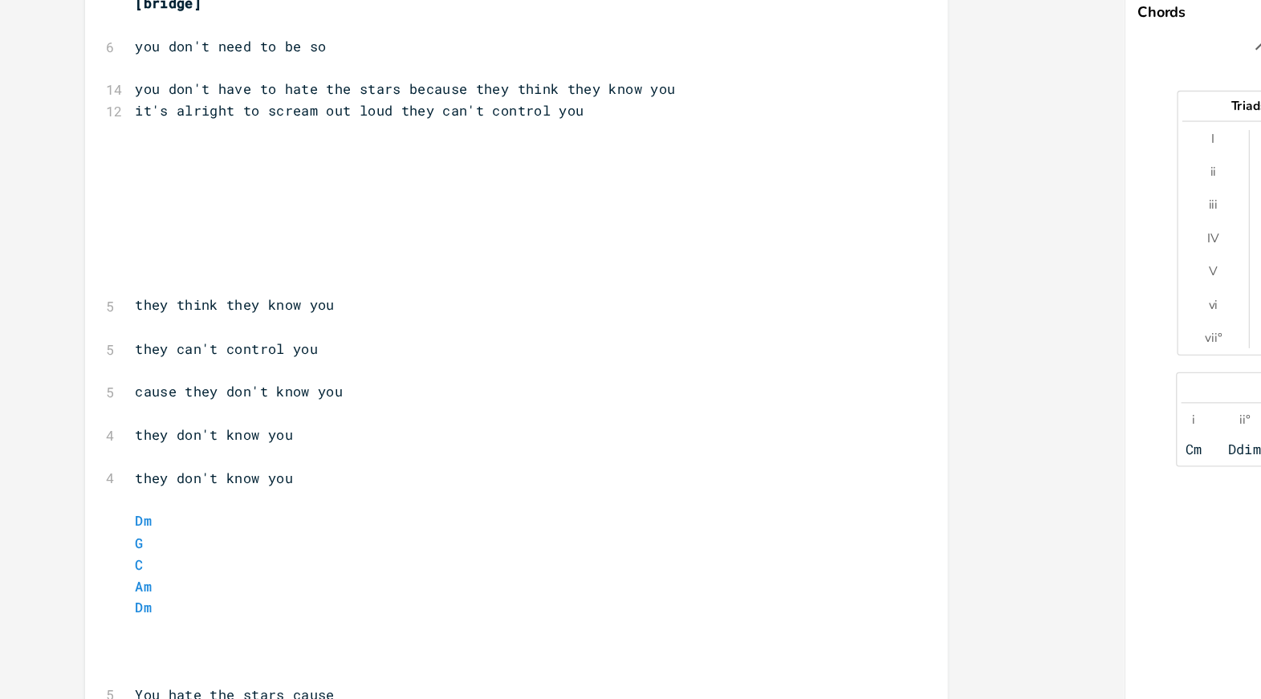
scroll to position [1581, 0]
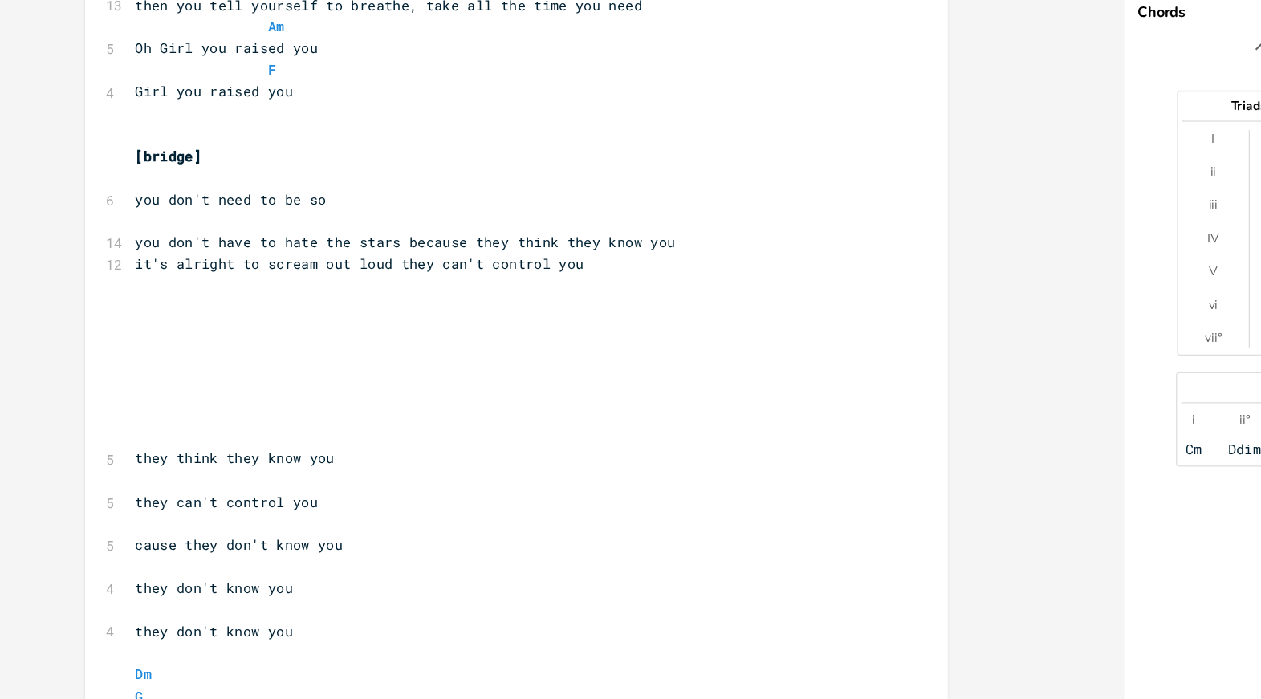
click at [403, 369] on pre "​" at bounding box center [462, 373] width 580 height 17
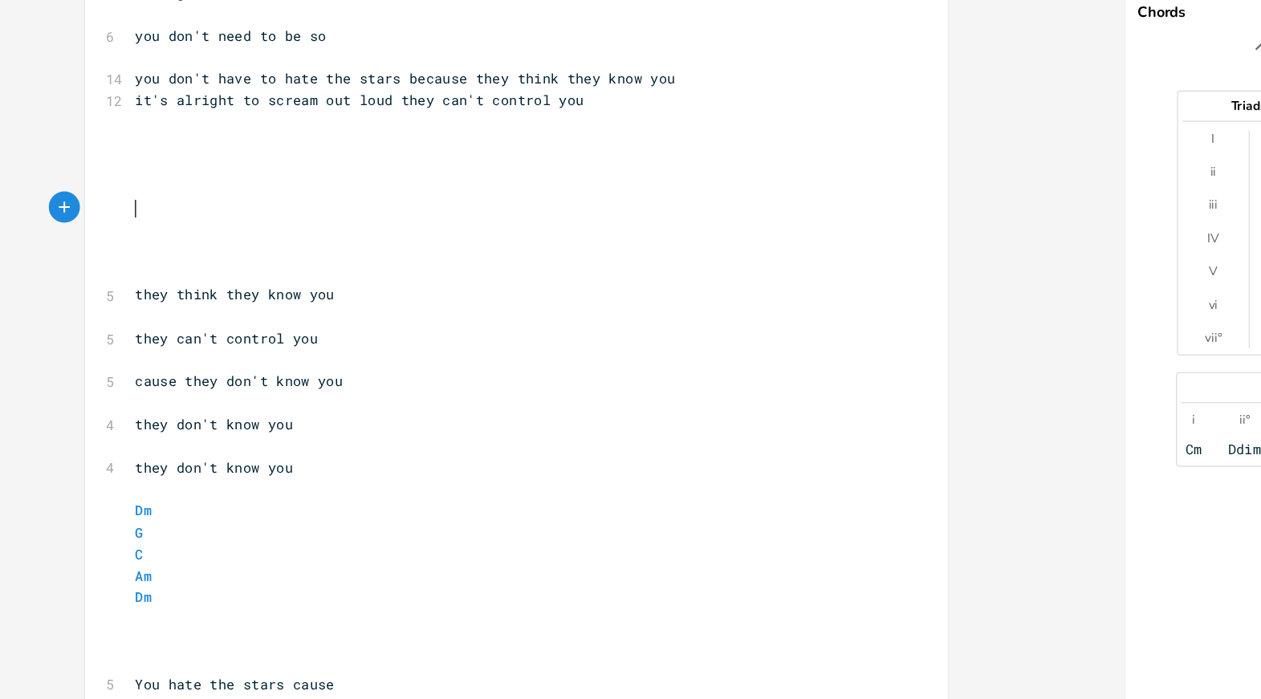
scroll to position [1715, 0]
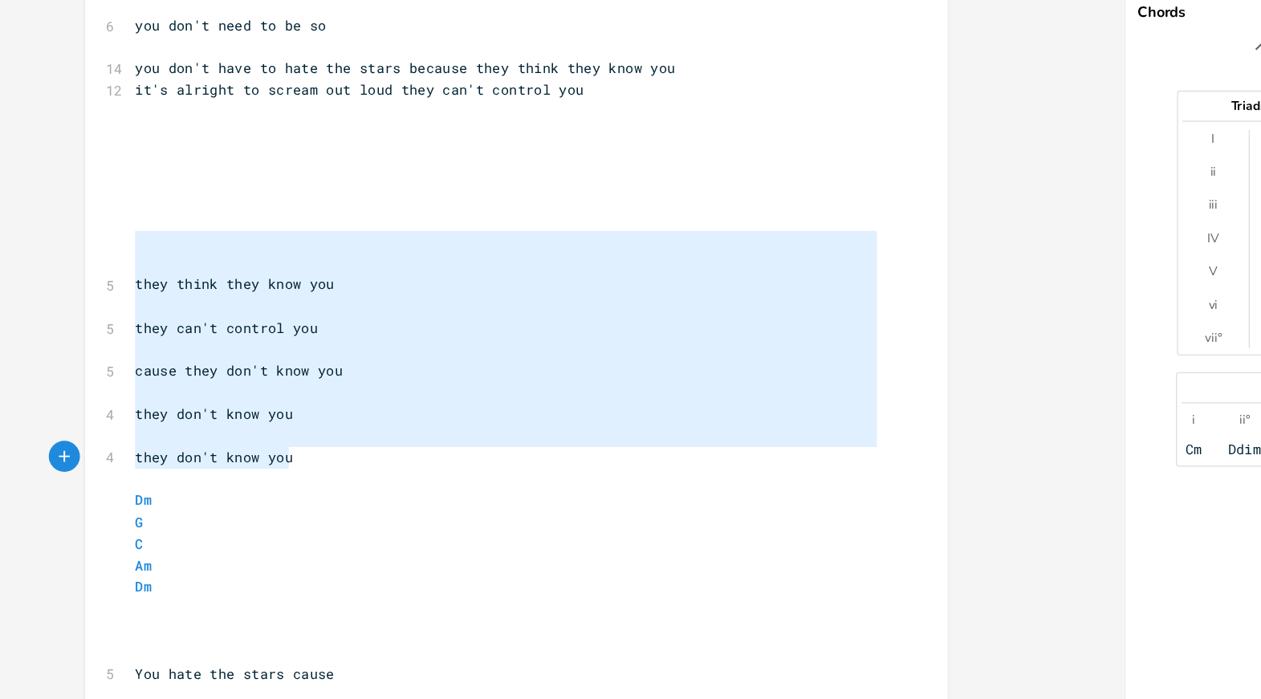
type textarea "they think they know you they can't control you cause they don't know you they …"
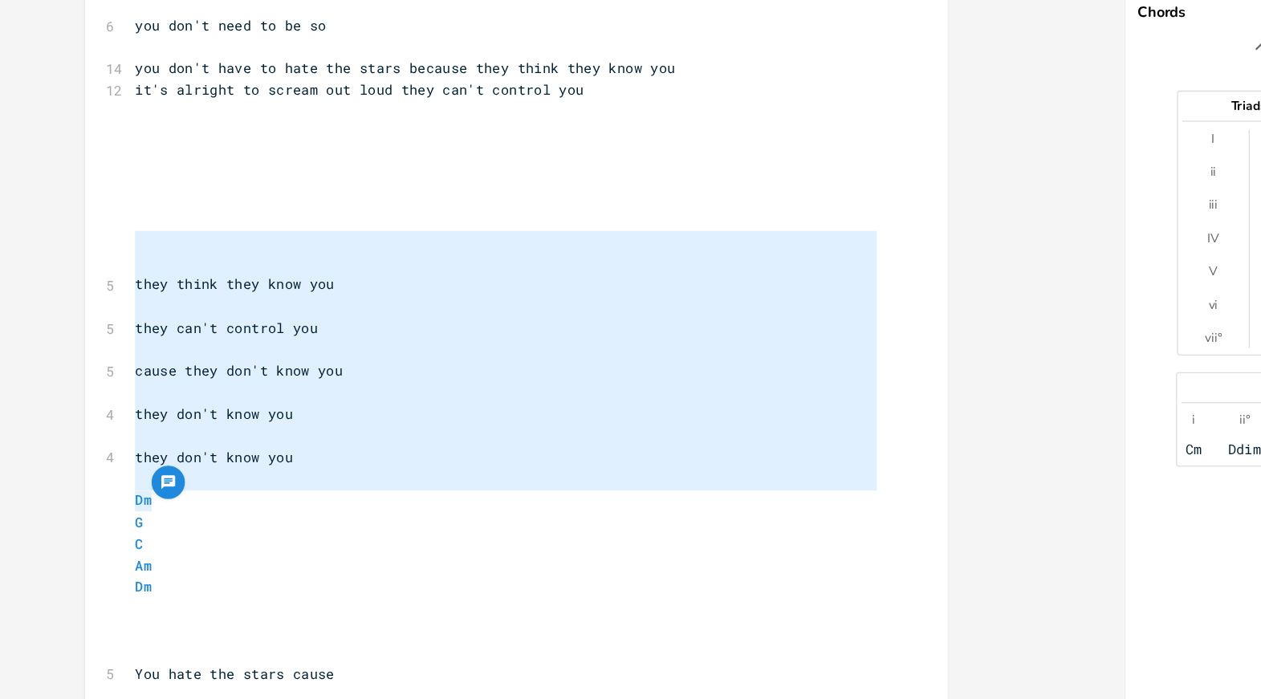
drag, startPoint x: 403, startPoint y: 267, endPoint x: 450, endPoint y: 480, distance: 218.5
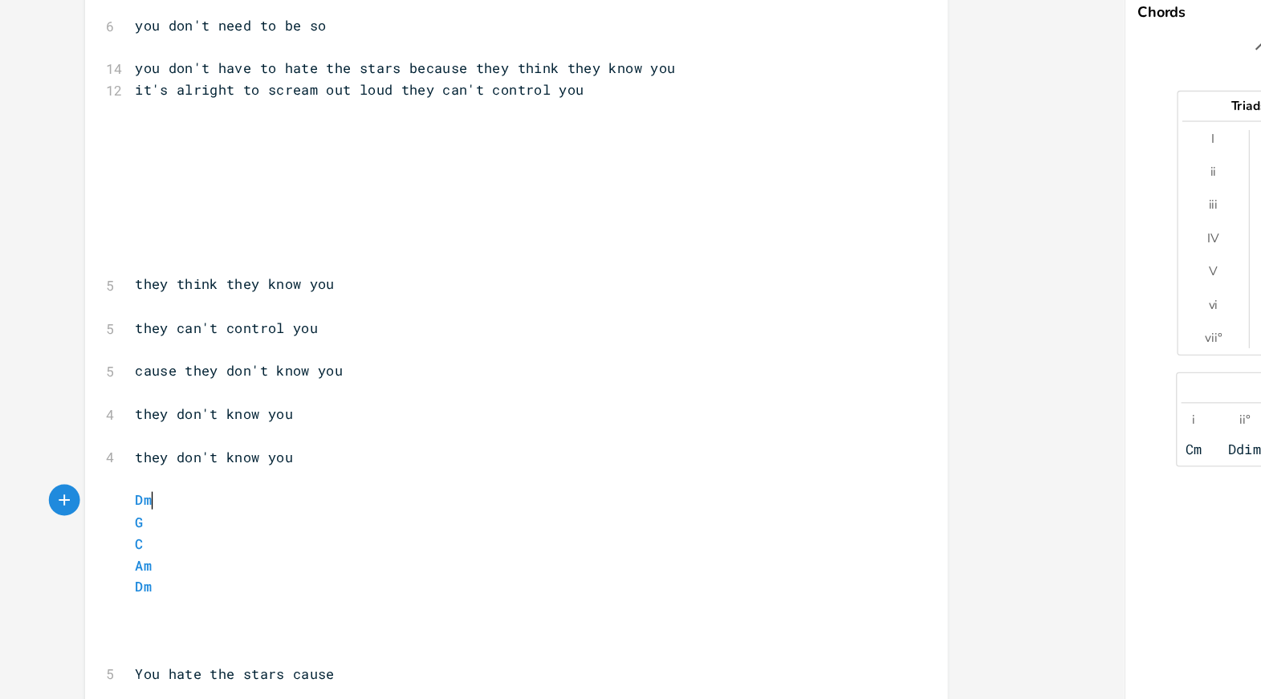
click at [393, 466] on pre "Dm" at bounding box center [462, 472] width 580 height 17
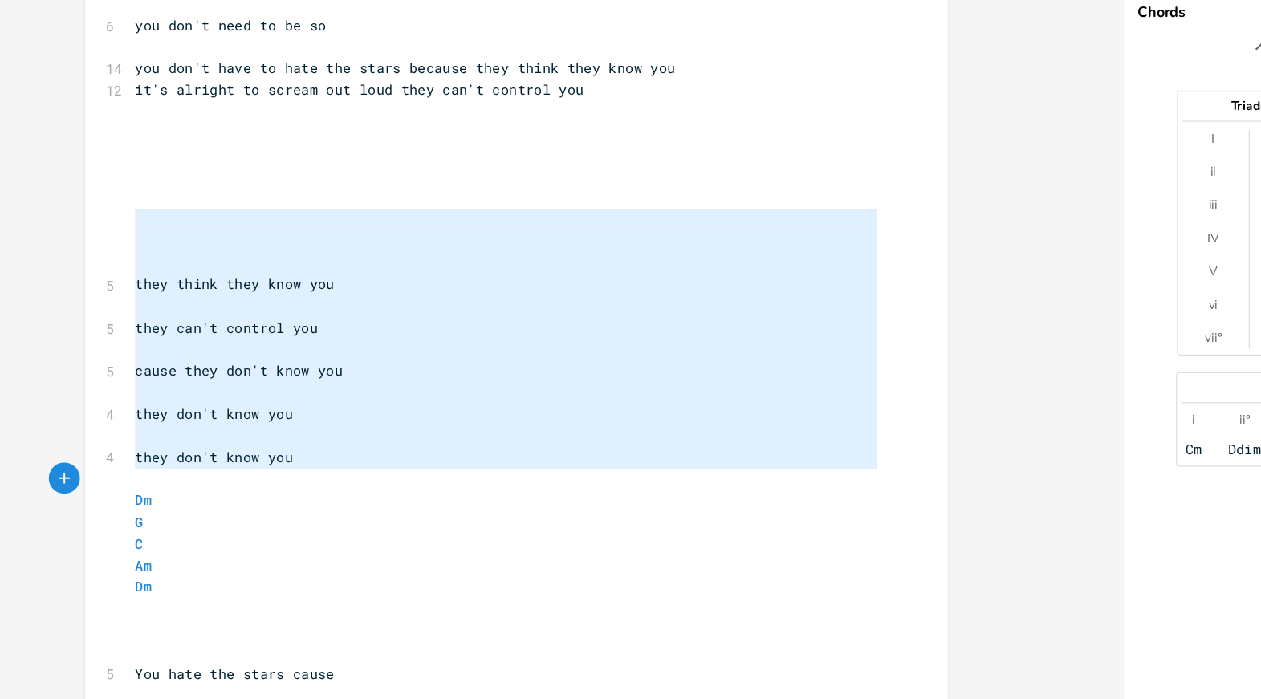
type textarea "they think they know you they can't control you cause they don't know you they …"
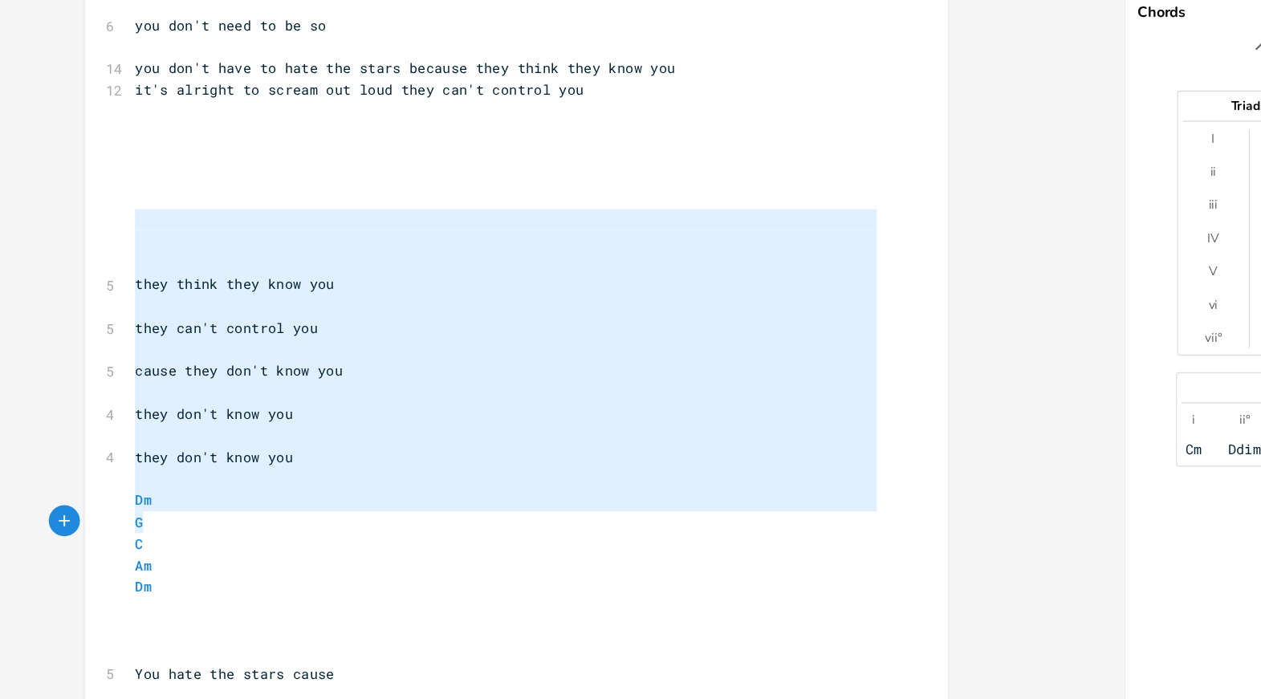
drag, startPoint x: 376, startPoint y: 259, endPoint x: 439, endPoint y: 482, distance: 231.8
click at [389, 466] on pre "Dm" at bounding box center [462, 472] width 580 height 17
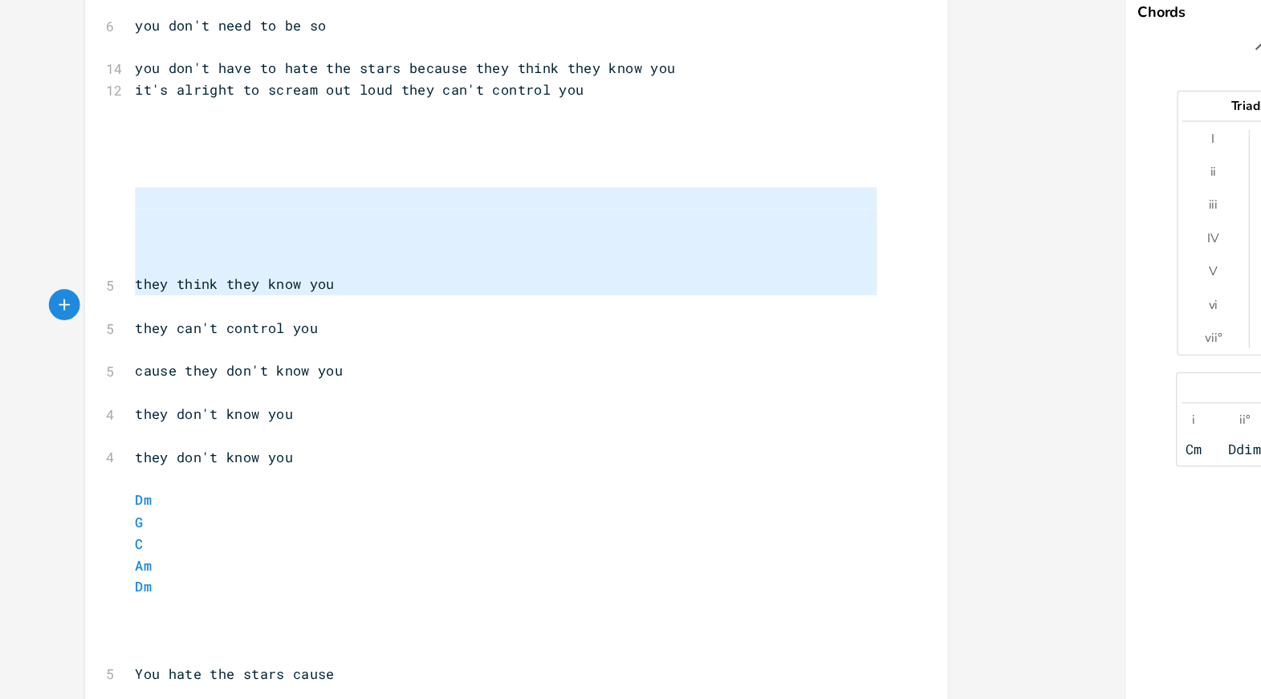
type textarea "they think they know you they can't control you cause they don't know you they …"
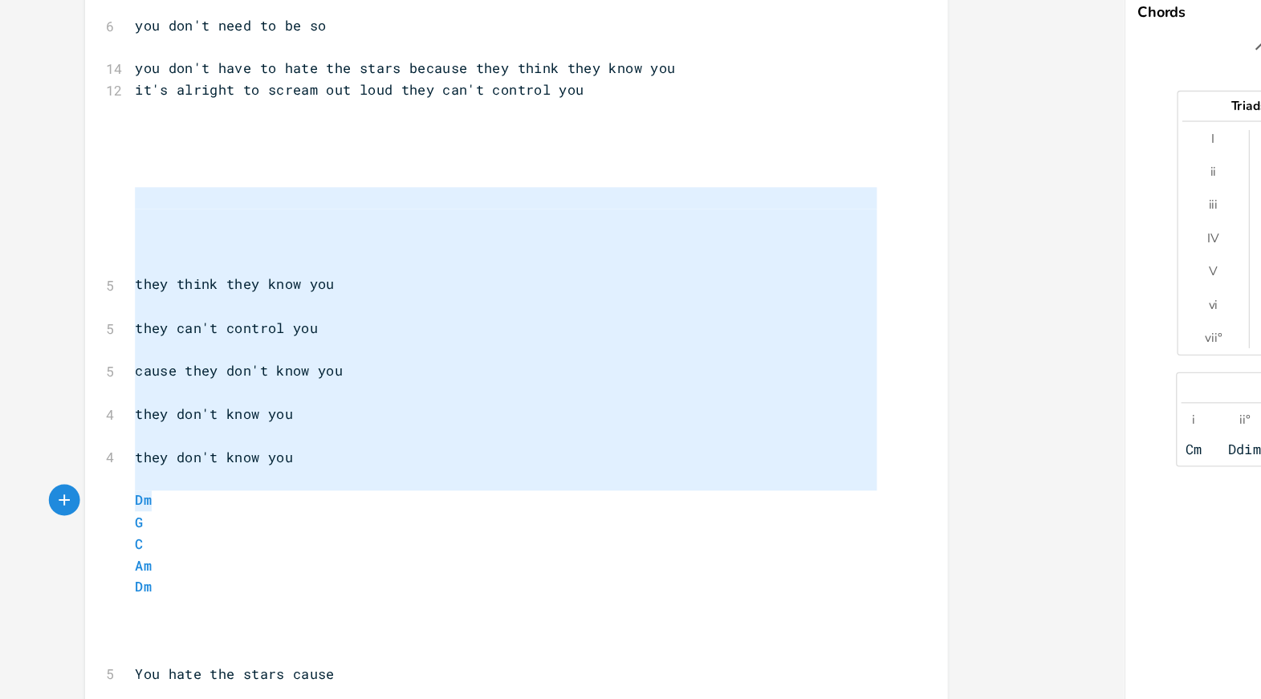
drag, startPoint x: 397, startPoint y: 235, endPoint x: 409, endPoint y: 474, distance: 239.5
click at [403, 461] on pre "​" at bounding box center [462, 455] width 580 height 17
